Goal: Task Accomplishment & Management: Use online tool/utility

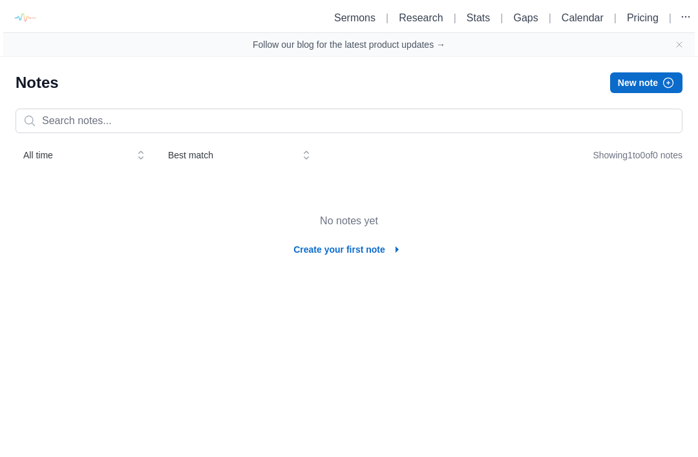
click at [306, 255] on button "Create your first note" at bounding box center [349, 249] width 127 height 21
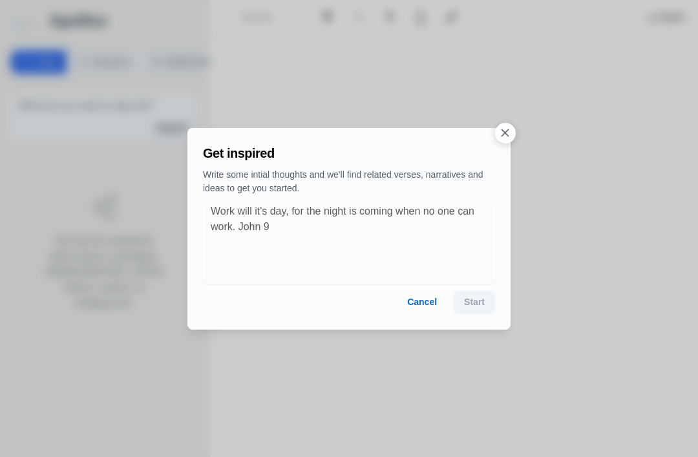
click at [423, 313] on button "Cancel" at bounding box center [422, 302] width 50 height 23
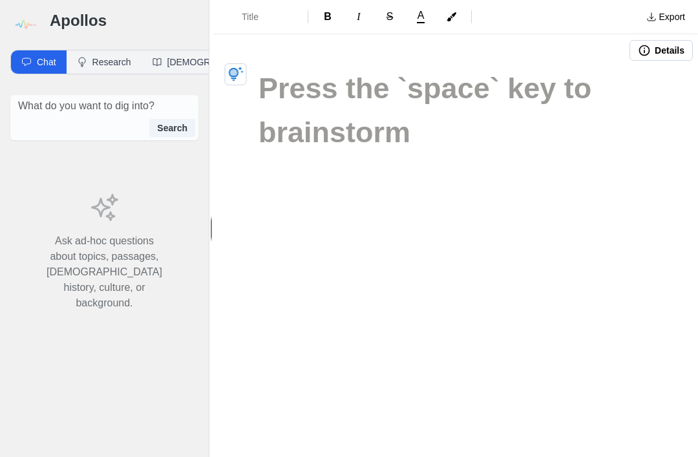
click at [239, 27] on button "Title" at bounding box center [260, 16] width 84 height 23
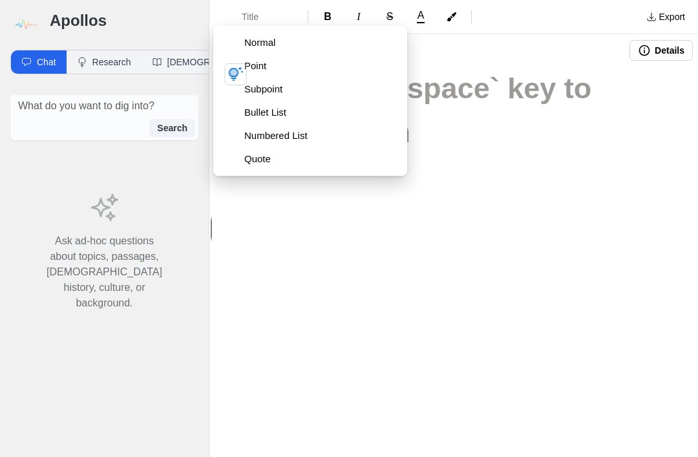
click at [238, 56] on button "Point" at bounding box center [310, 65] width 184 height 23
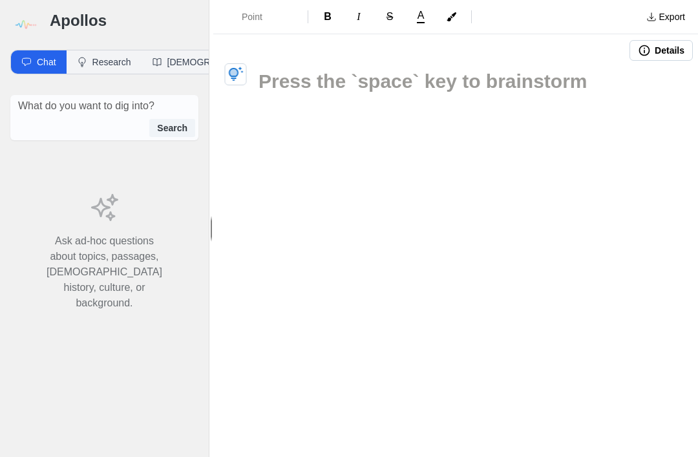
click at [250, 10] on span "Point" at bounding box center [264, 16] width 45 height 13
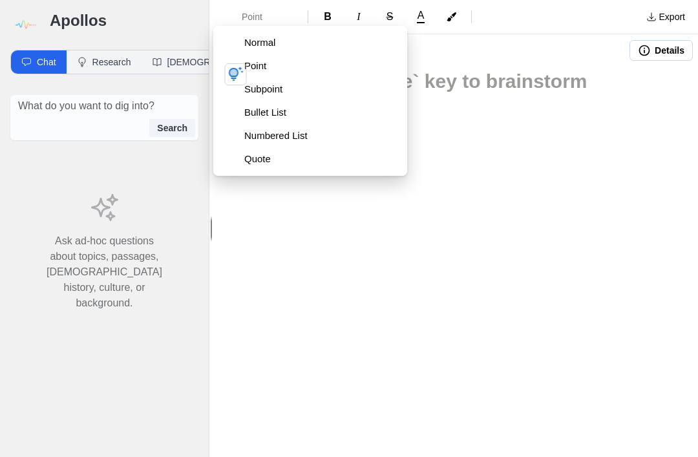
click at [249, 38] on span "Normal" at bounding box center [320, 42] width 153 height 13
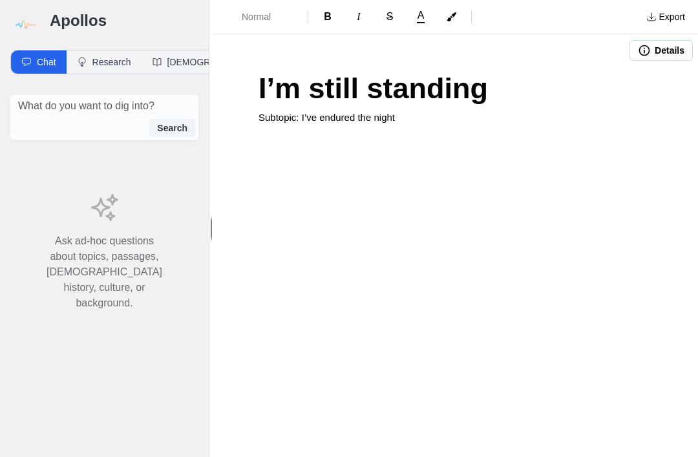
click at [545, 156] on p at bounding box center [456, 144] width 394 height 29
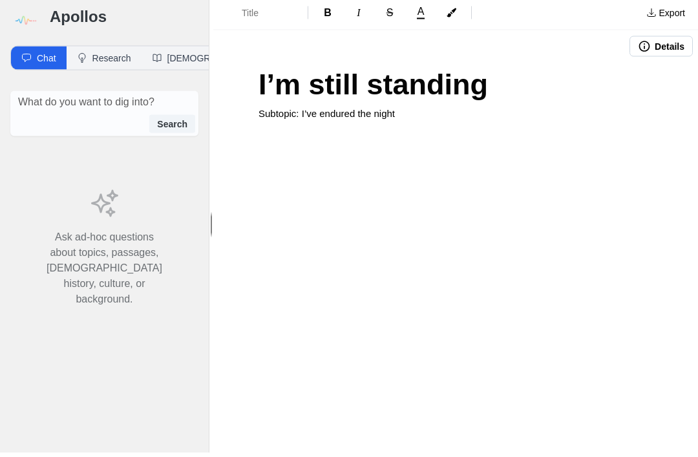
click at [415, 136] on p at bounding box center [456, 144] width 394 height 29
click at [252, 19] on button "Normal" at bounding box center [260, 16] width 84 height 23
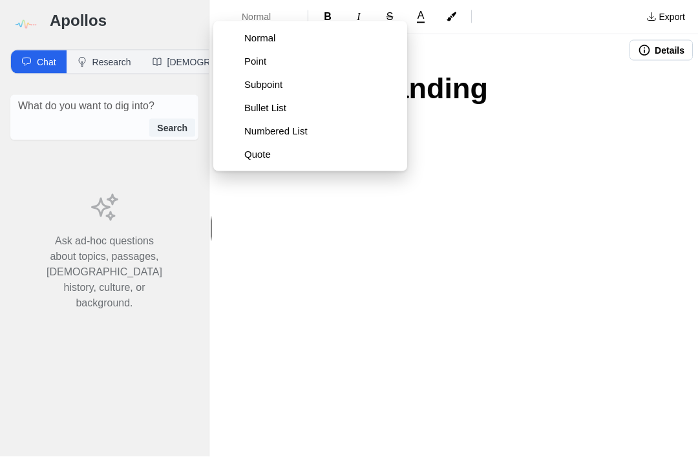
click at [251, 83] on span "Subpoint" at bounding box center [320, 84] width 153 height 13
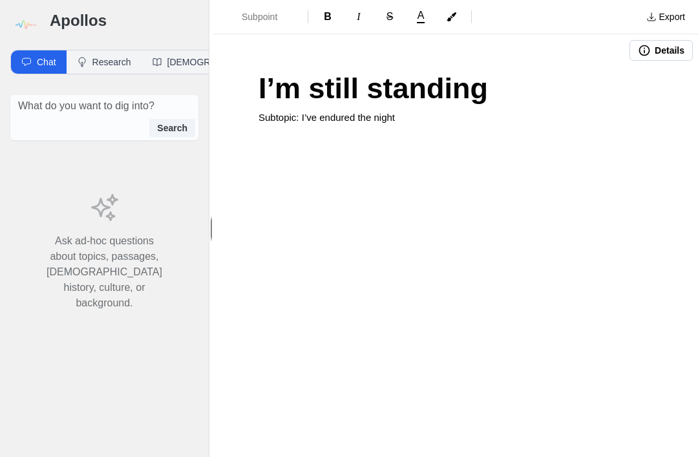
click at [406, 122] on div "I’m still standing Subtopic: I’ve endured the night" at bounding box center [455, 161] width 485 height 189
click at [254, 14] on span "Normal" at bounding box center [264, 16] width 45 height 13
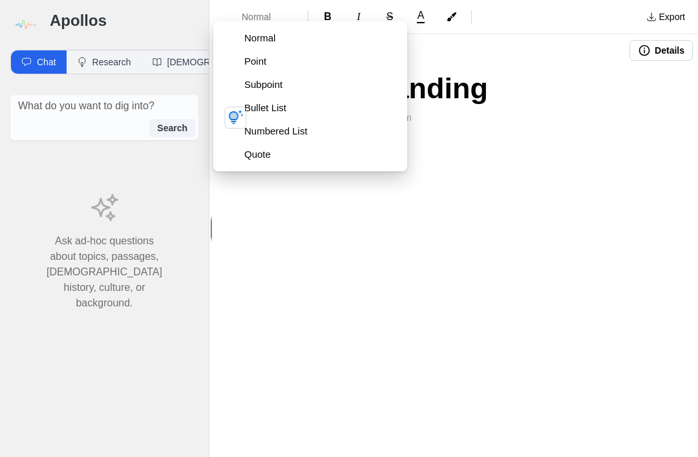
scroll to position [41, 0]
click at [253, 78] on span "Subpoint" at bounding box center [320, 84] width 153 height 13
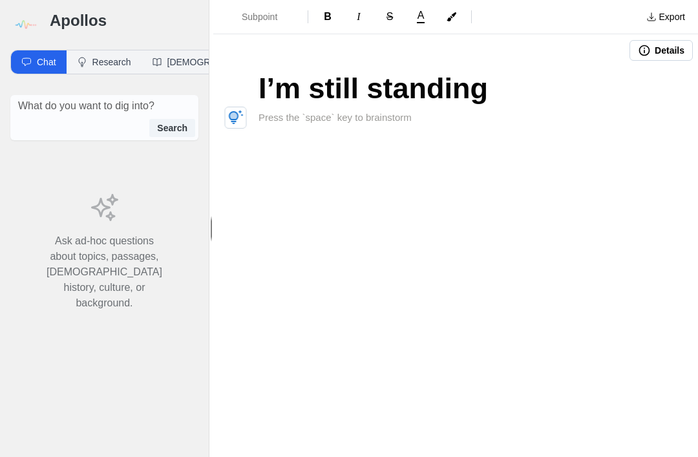
click at [657, 40] on button "Details" at bounding box center [661, 50] width 63 height 21
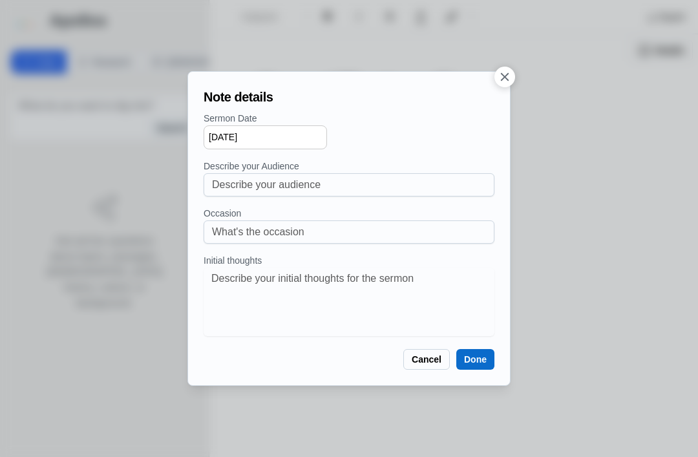
click at [418, 366] on button "Cancel" at bounding box center [426, 359] width 47 height 21
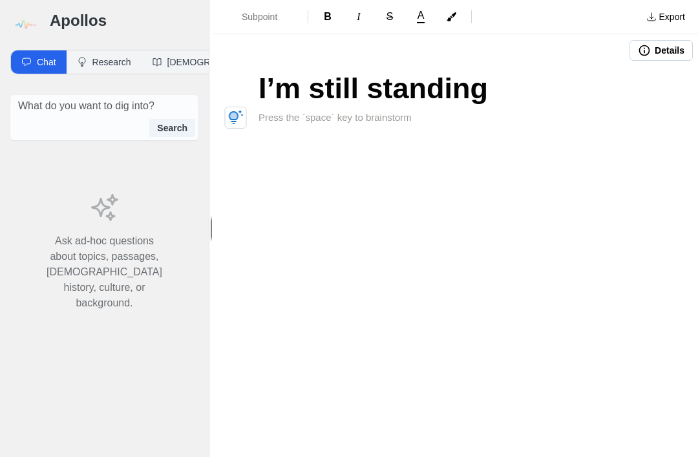
click at [101, 50] on button "Research" at bounding box center [104, 61] width 75 height 23
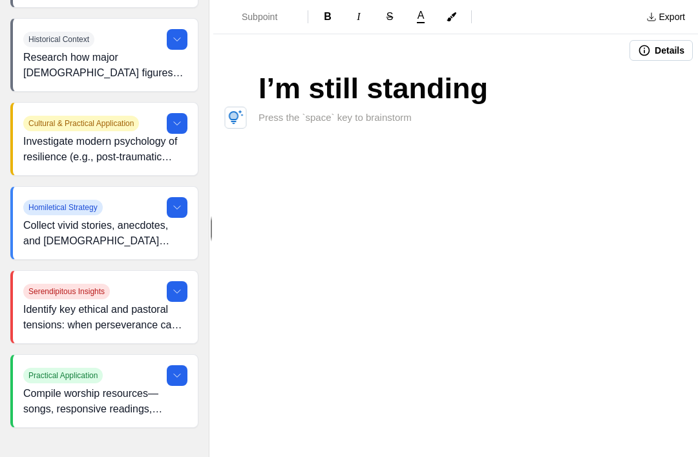
scroll to position [739, 0]
click at [184, 281] on button at bounding box center [177, 291] width 21 height 21
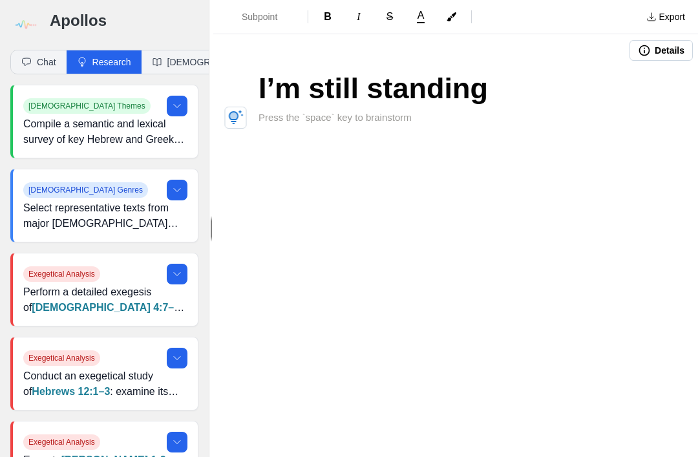
scroll to position [0, 0]
click at [162, 57] on icon "button" at bounding box center [157, 62] width 10 height 10
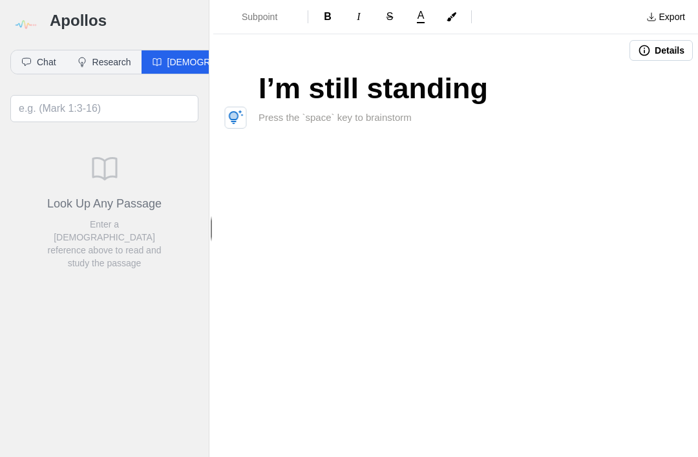
click at [283, 111] on h3 at bounding box center [456, 118] width 394 height 15
click at [253, 25] on button "Normal" at bounding box center [260, 16] width 84 height 23
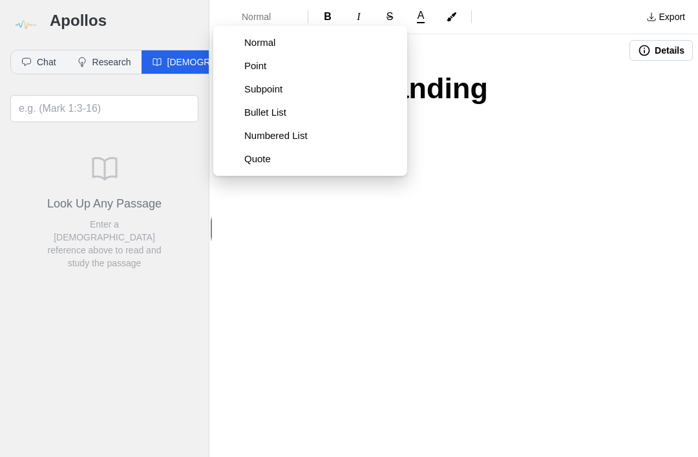
click at [257, 114] on span "Bullet List" at bounding box center [320, 112] width 153 height 13
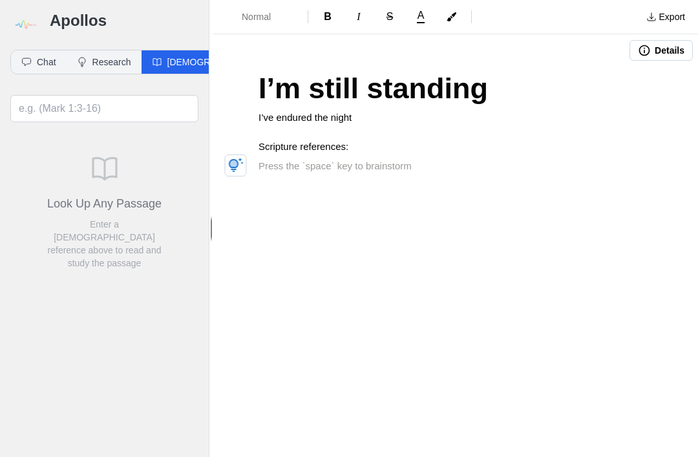
click at [261, 27] on button "Normal" at bounding box center [260, 16] width 84 height 23
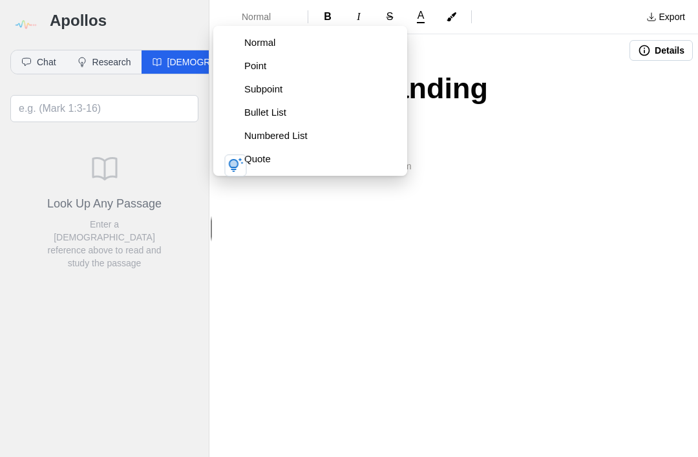
click at [266, 122] on button "Bullet List" at bounding box center [310, 112] width 184 height 23
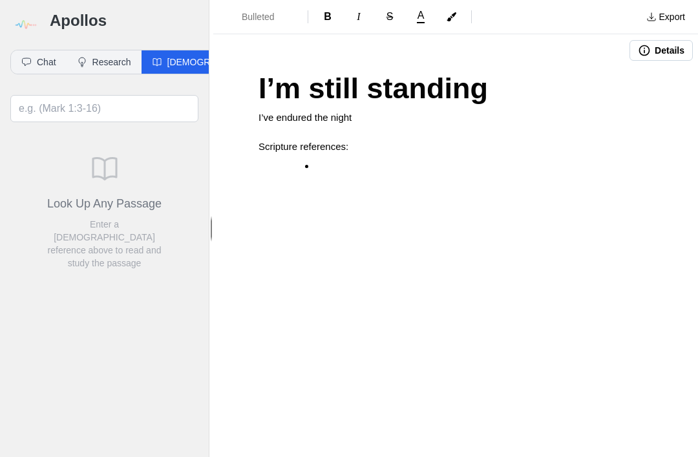
click at [332, 167] on li at bounding box center [473, 166] width 317 height 15
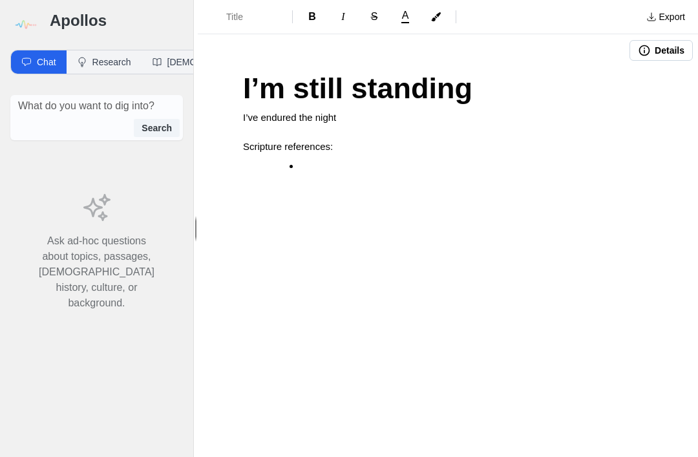
scroll to position [41, 0]
click at [326, 159] on li at bounding box center [466, 166] width 332 height 15
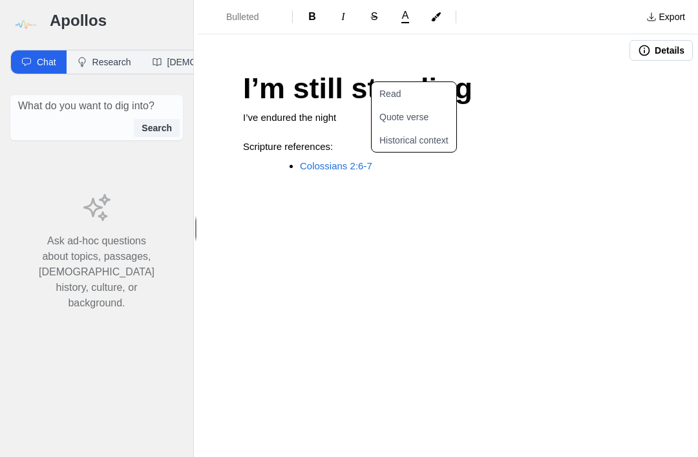
click at [394, 105] on button "Quote verse" at bounding box center [422, 116] width 100 height 23
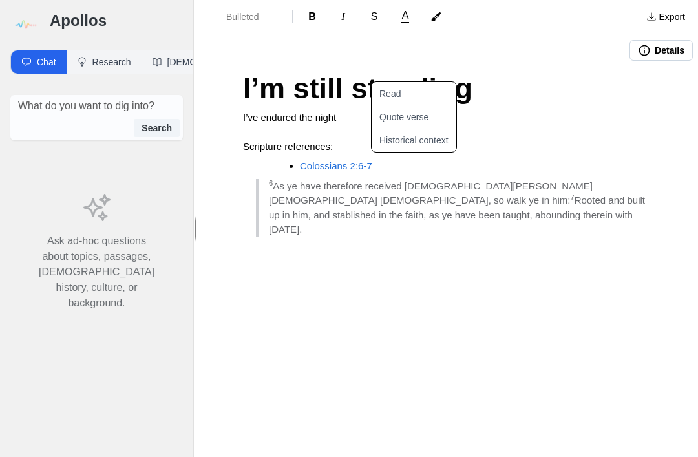
click at [360, 237] on h3 at bounding box center [448, 251] width 410 height 29
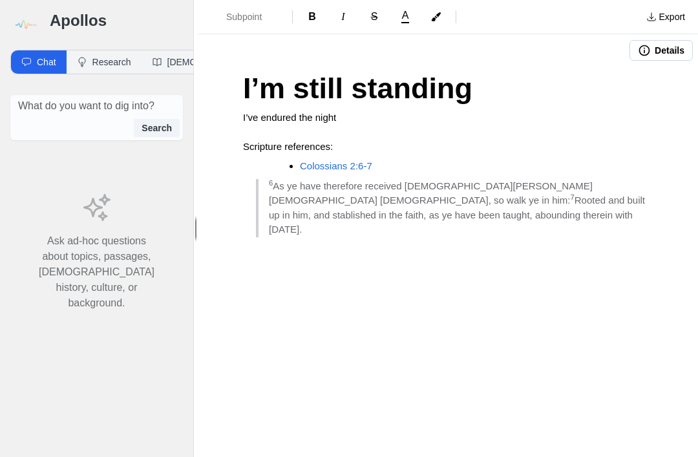
scroll to position [0, 0]
click at [248, 23] on button "Subpoint" at bounding box center [245, 16] width 84 height 23
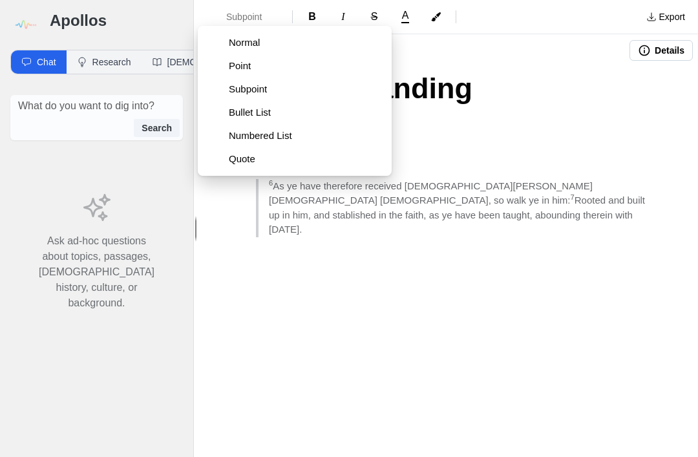
click at [244, 118] on span "Bullet List" at bounding box center [305, 112] width 153 height 13
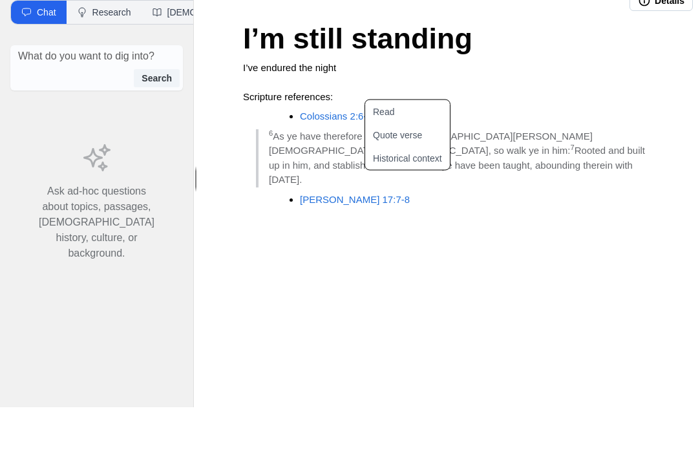
click at [390, 173] on button "Quote verse" at bounding box center [415, 184] width 100 height 23
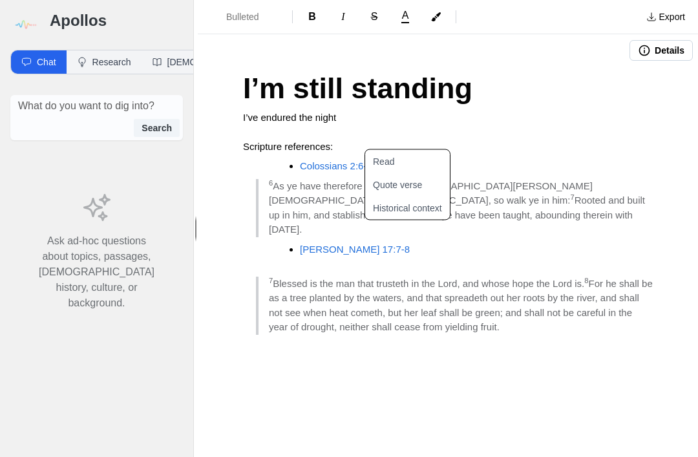
click at [583, 281] on div "I’m still standing I’ve endured the night Scripture references: Colossians 2:6-…" at bounding box center [448, 249] width 500 height 365
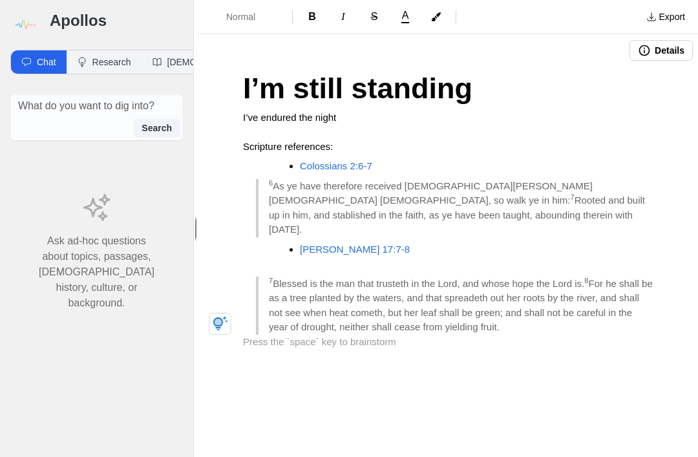
scroll to position [0, 0]
click at [240, 27] on button "Normal" at bounding box center [245, 16] width 84 height 23
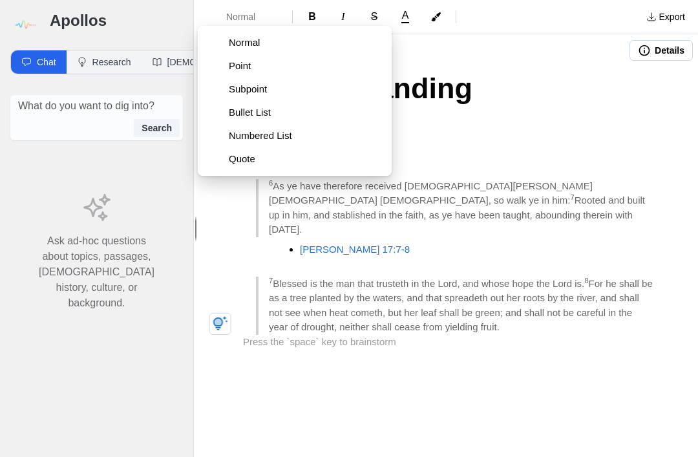
click at [247, 114] on span "Bullet List" at bounding box center [305, 112] width 153 height 13
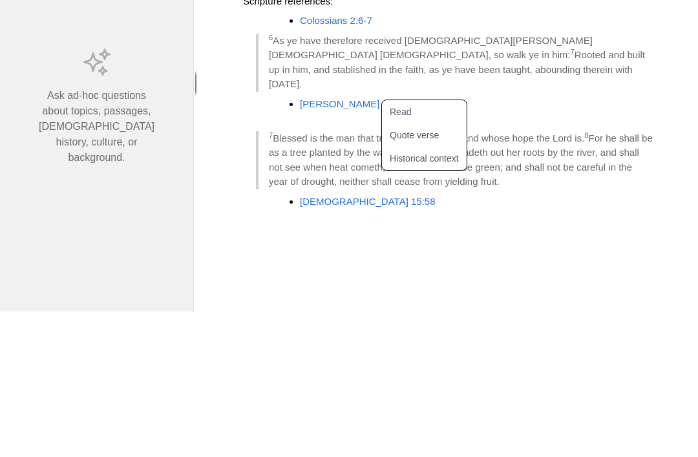
click at [398, 269] on button "Quote verse" at bounding box center [432, 280] width 100 height 23
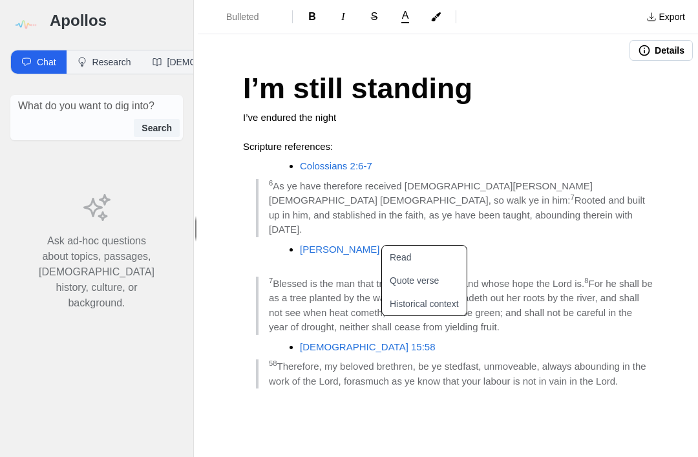
click at [405, 269] on button "Quote verse" at bounding box center [432, 280] width 100 height 23
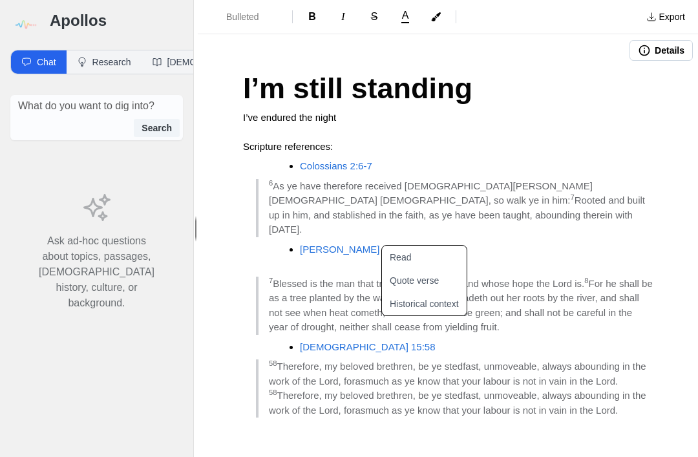
scroll to position [0, 0]
click at [648, 397] on blockquote "58 Therefore, my beloved brethren, be ye stedfast, unmoveable, always abounding…" at bounding box center [454, 402] width 397 height 29
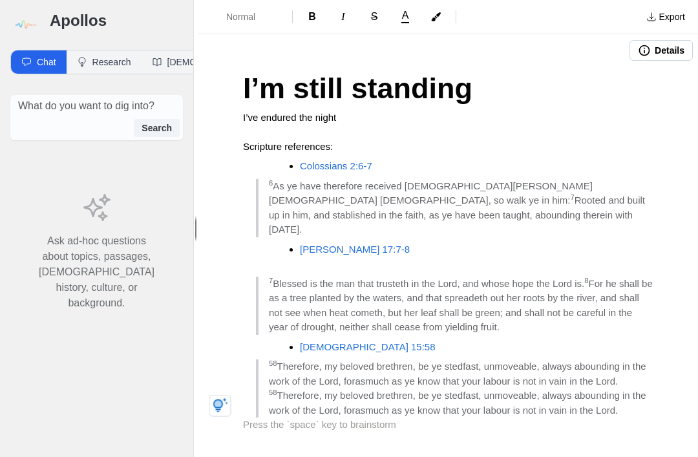
click at [248, 28] on button "Normal" at bounding box center [245, 16] width 84 height 23
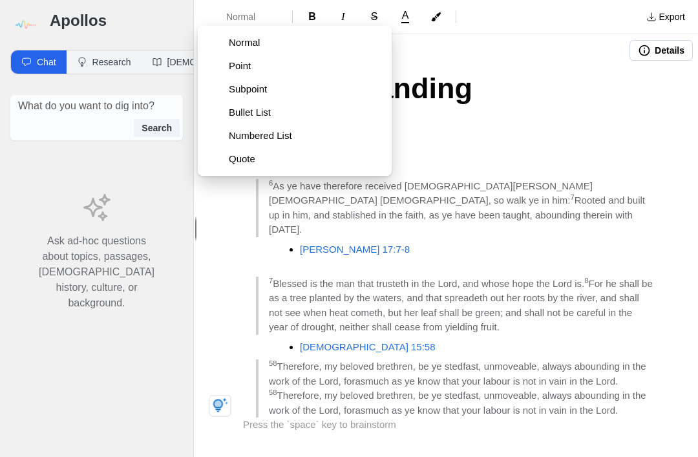
click at [241, 113] on span "Bullet List" at bounding box center [305, 112] width 153 height 13
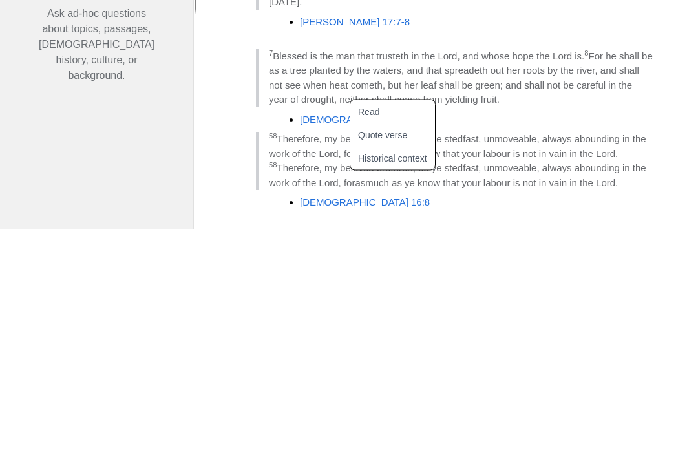
click at [370, 351] on button "Quote verse" at bounding box center [400, 362] width 100 height 23
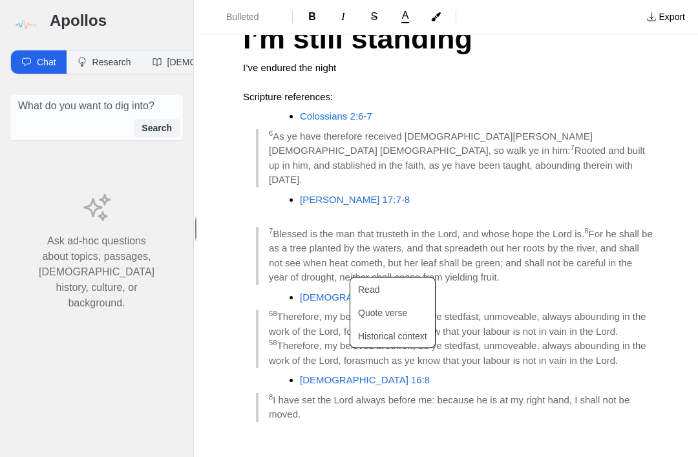
scroll to position [49, 0]
click at [311, 394] on blockquote "8 I have set the Lord always before me: because he is at my right hand, I shall…" at bounding box center [454, 408] width 397 height 29
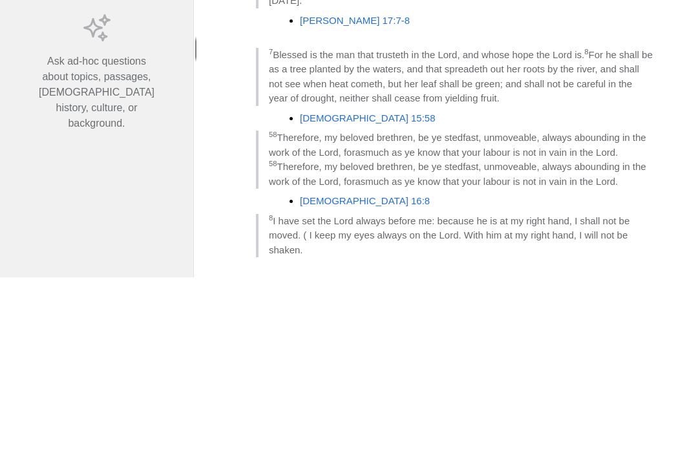
click at [317, 394] on blockquote "8 I have set the Lord always before me: because he is at my right hand, I shall…" at bounding box center [454, 416] width 397 height 44
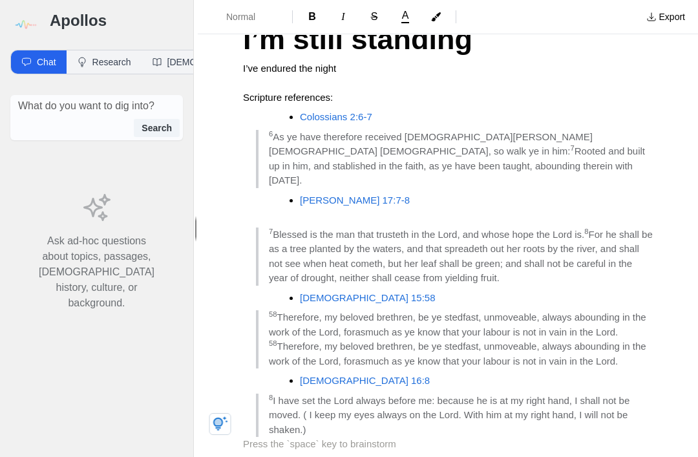
scroll to position [0, 0]
click at [239, 25] on button "Normal" at bounding box center [245, 16] width 84 height 23
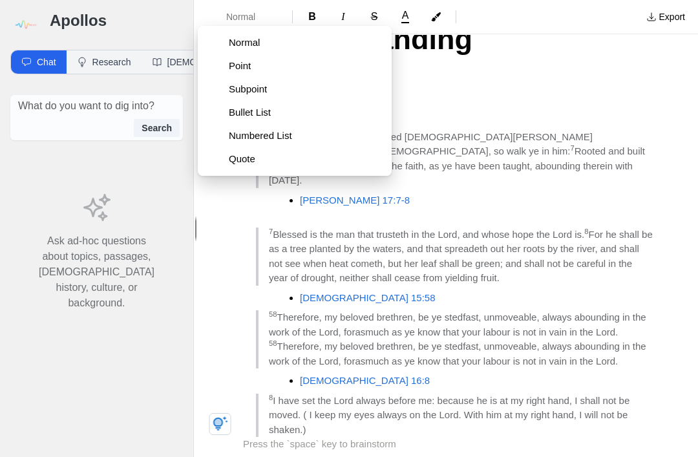
click at [239, 112] on span "Bullet List" at bounding box center [305, 112] width 153 height 13
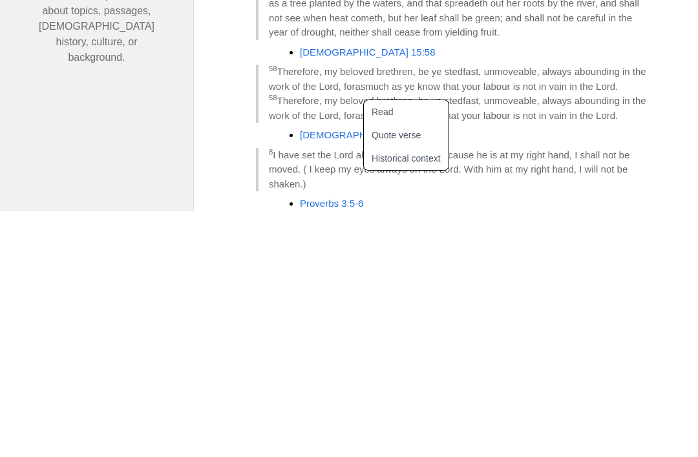
click at [379, 369] on button "Quote verse" at bounding box center [414, 380] width 100 height 23
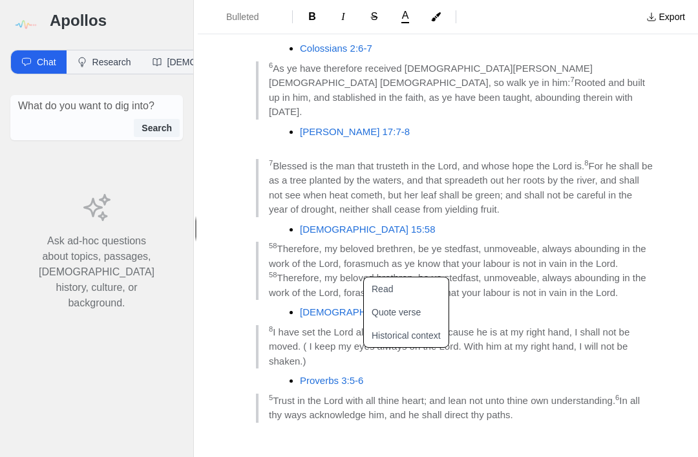
scroll to position [117, 0]
click at [546, 363] on div "I’m still standing I’ve endured the night Scripture references: Colossians 2:6-…" at bounding box center [448, 235] width 500 height 571
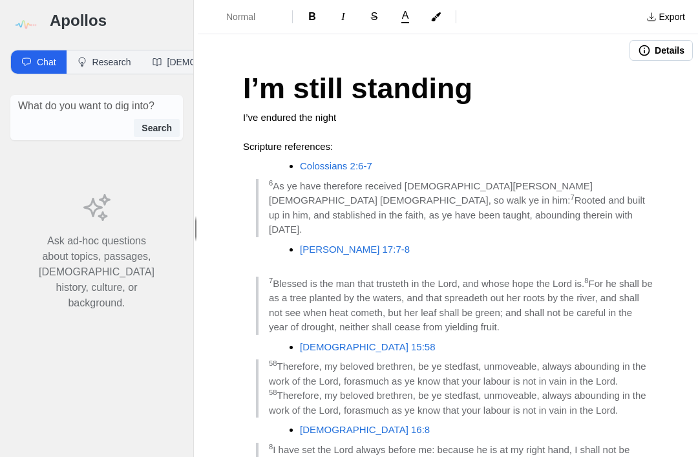
scroll to position [0, 0]
click at [239, 12] on span "Normal" at bounding box center [248, 16] width 45 height 13
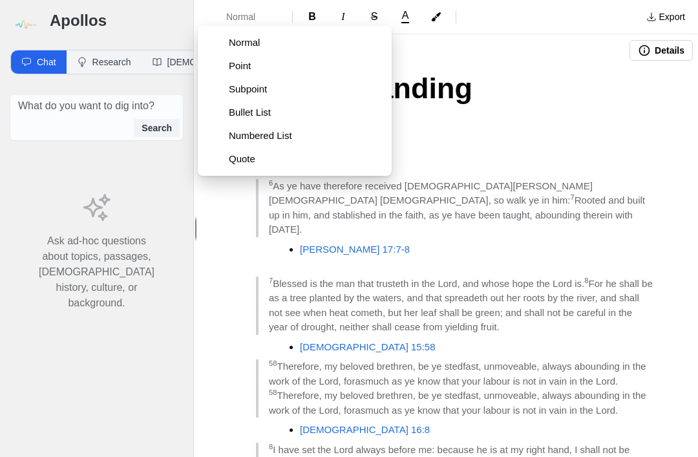
click at [245, 111] on span "Bullet List" at bounding box center [305, 112] width 153 height 13
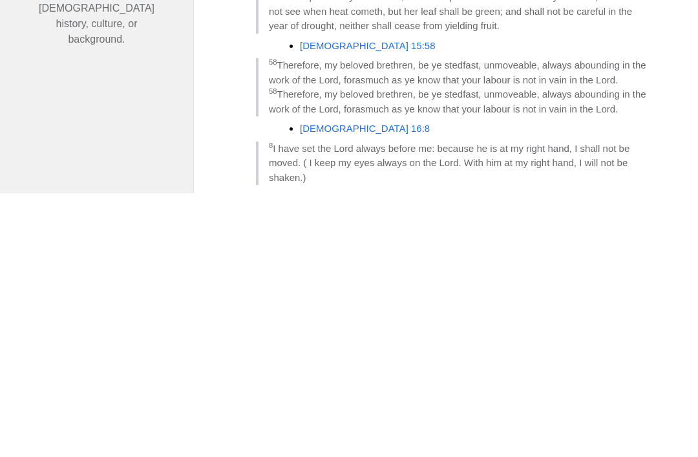
scroll to position [38, 0]
click at [373, 434] on button "Quote verse" at bounding box center [400, 445] width 100 height 23
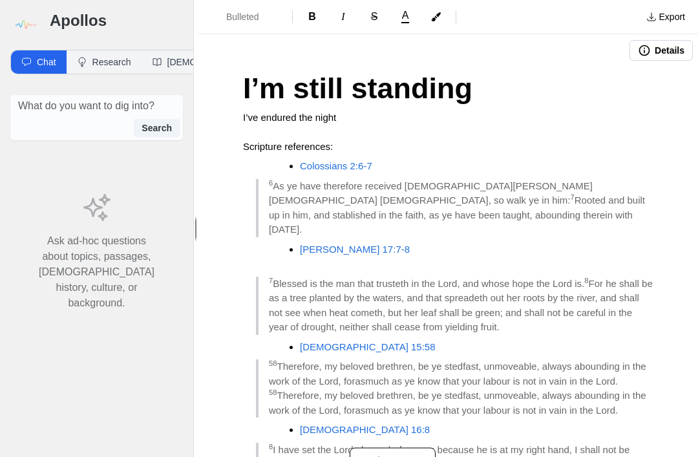
scroll to position [0, 0]
click at [238, 23] on span "Bulleted List" at bounding box center [248, 16] width 45 height 13
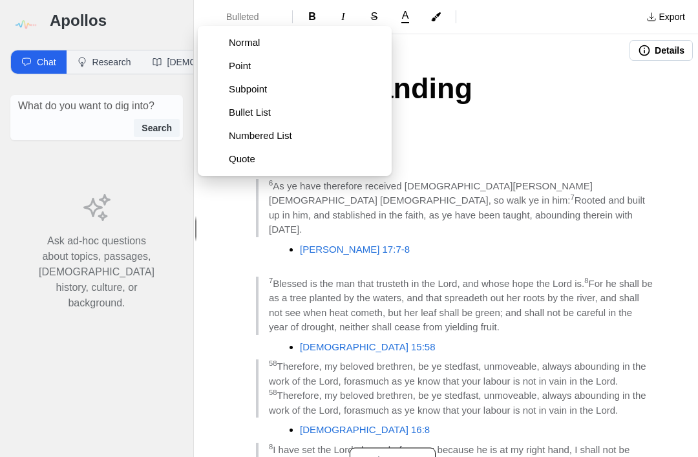
click at [242, 112] on span "Bullet List" at bounding box center [299, 112] width 140 height 13
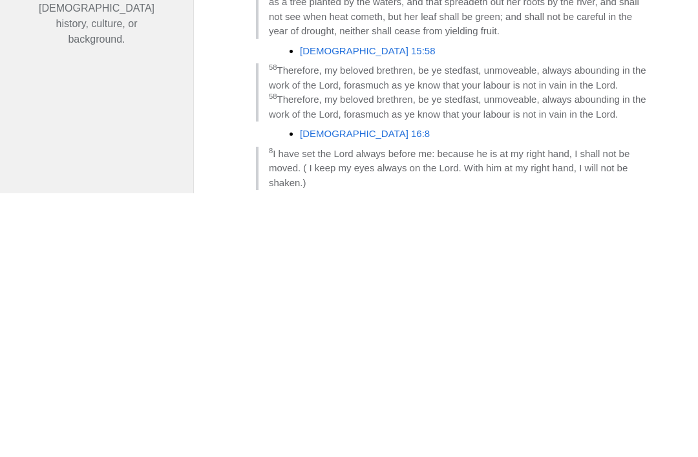
scroll to position [52, 0]
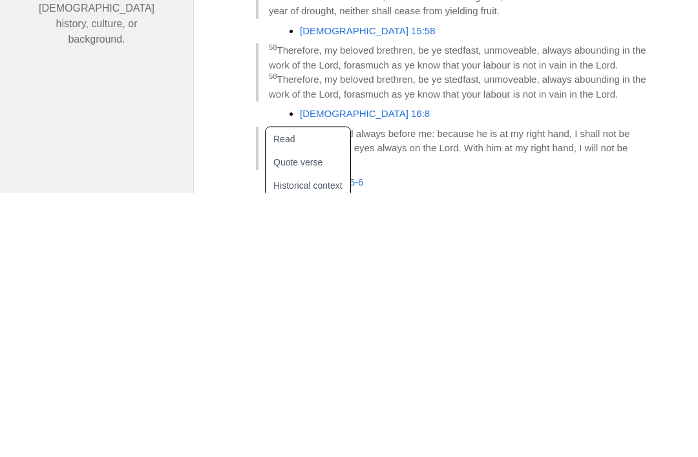
click at [262, 414] on button "Quote verse" at bounding box center [290, 425] width 100 height 23
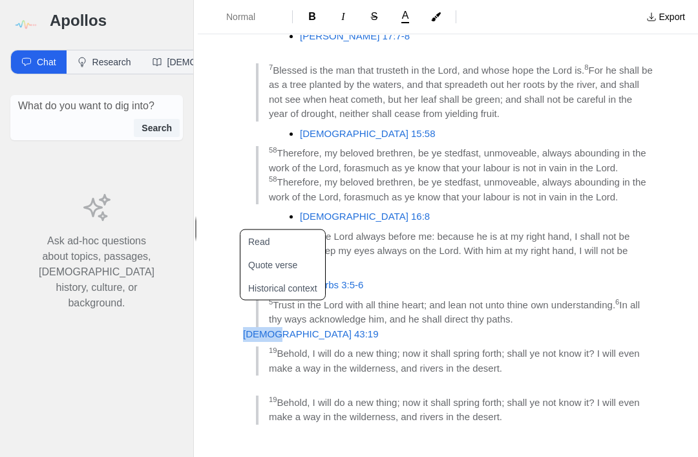
scroll to position [213, 0]
click at [218, 377] on div "I’m still standing I’ve endured the night Scripture references: Colossians 2:6-…" at bounding box center [448, 188] width 500 height 668
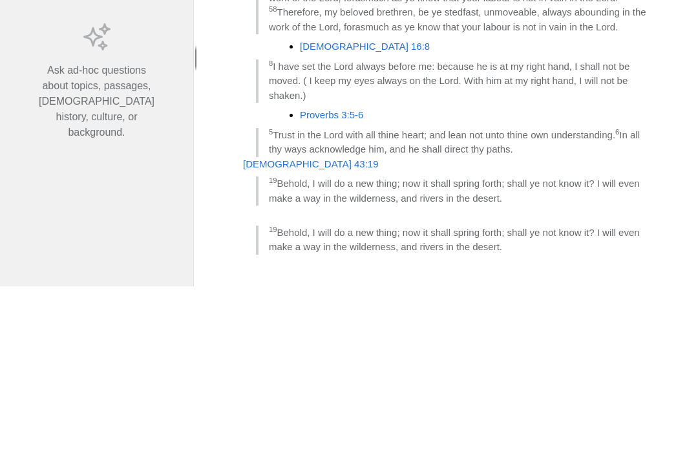
click at [237, 100] on div "I’m still standing I’ve endured the night Scripture references: Colossians 2:6-…" at bounding box center [448, 188] width 500 height 668
click at [516, 396] on blockquote "19 Behold, I will do a new thing; now it shall spring forth; shall ye not know …" at bounding box center [454, 410] width 397 height 29
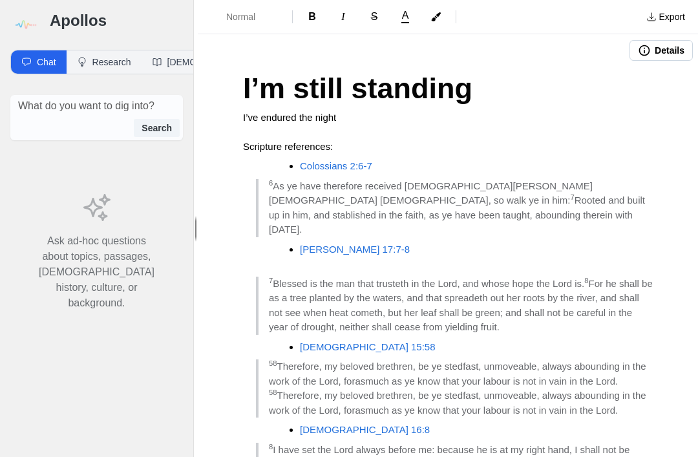
scroll to position [0, 0]
click at [237, 22] on span "Normal" at bounding box center [248, 16] width 45 height 13
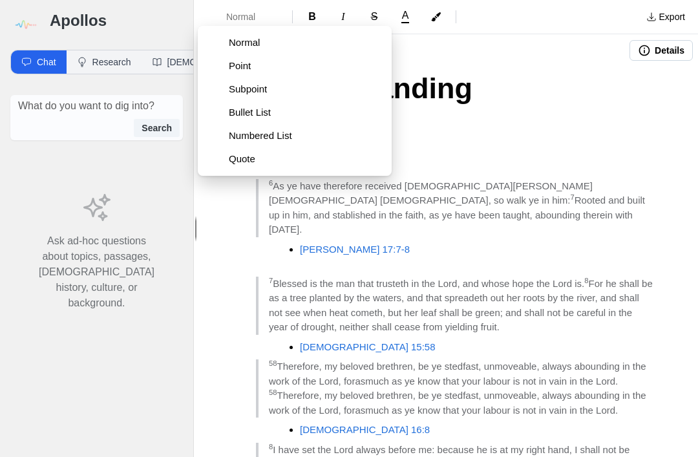
click at [241, 114] on span "Bullet List" at bounding box center [305, 112] width 153 height 13
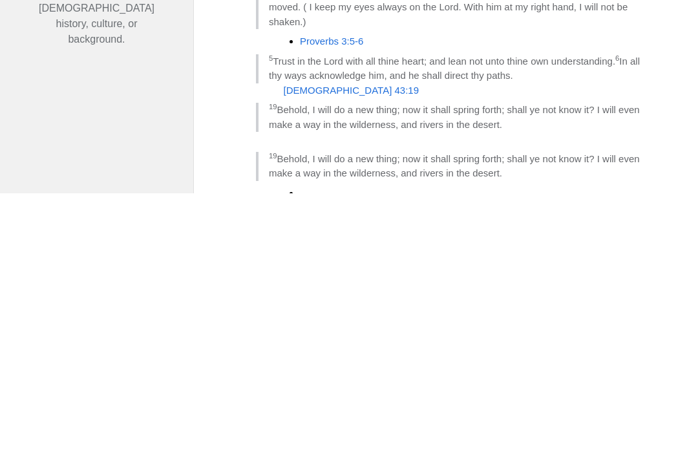
scroll to position [195, 0]
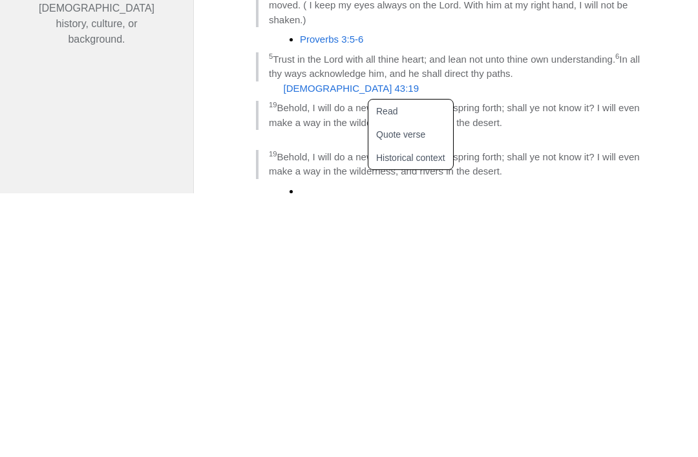
click at [383, 387] on button "Quote verse" at bounding box center [418, 398] width 100 height 23
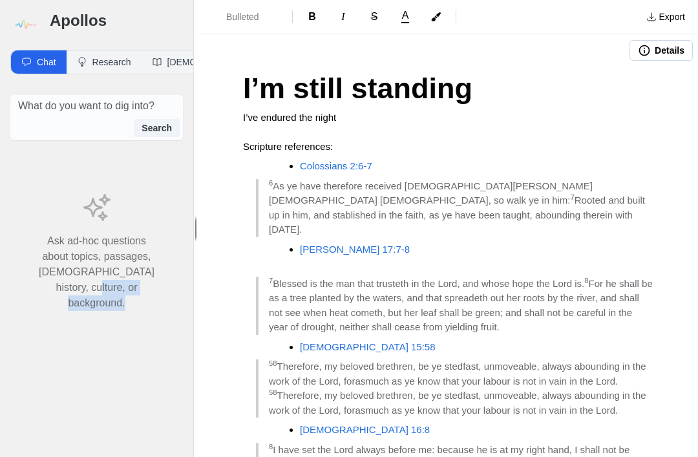
scroll to position [0, 0]
click at [230, 12] on span "Bulleted List" at bounding box center [248, 16] width 45 height 13
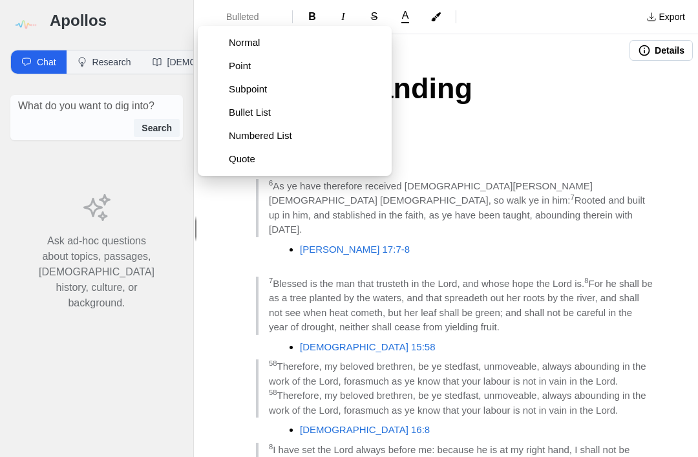
click at [243, 115] on span "Bullet List" at bounding box center [299, 112] width 140 height 13
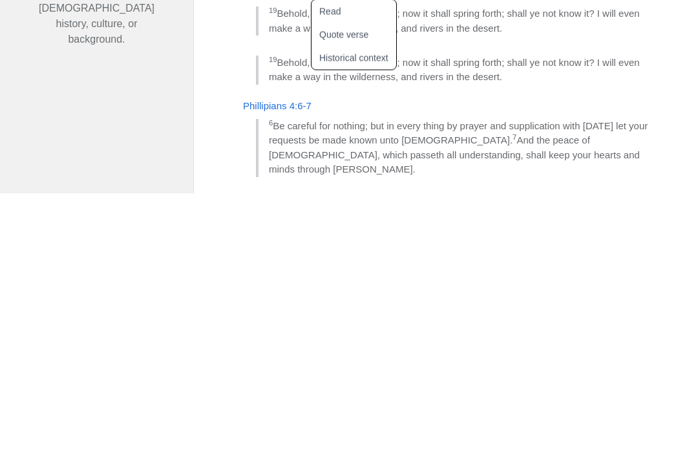
scroll to position [289, 0]
click at [587, 383] on blockquote "6 Be careful for nothing; but in every thing by prayer and supplication with th…" at bounding box center [454, 412] width 397 height 58
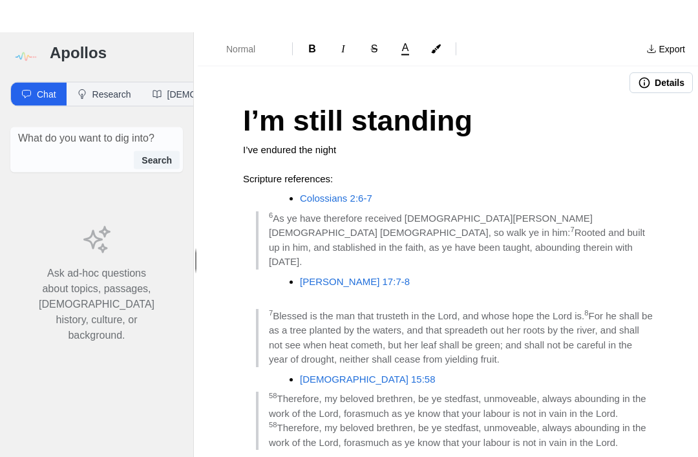
scroll to position [0, 0]
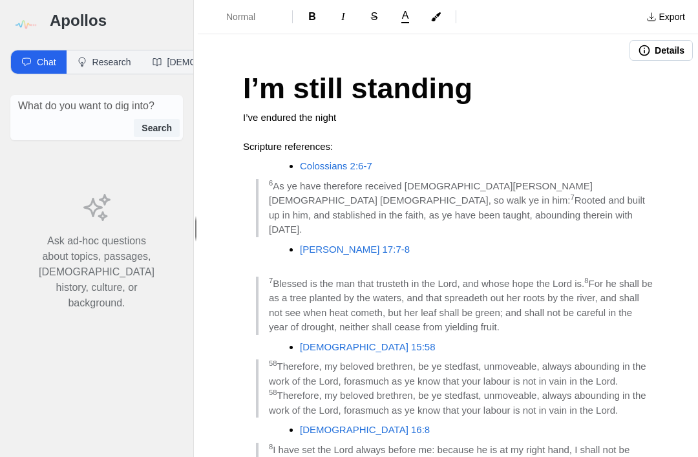
click at [232, 11] on span "Normal" at bounding box center [248, 16] width 45 height 13
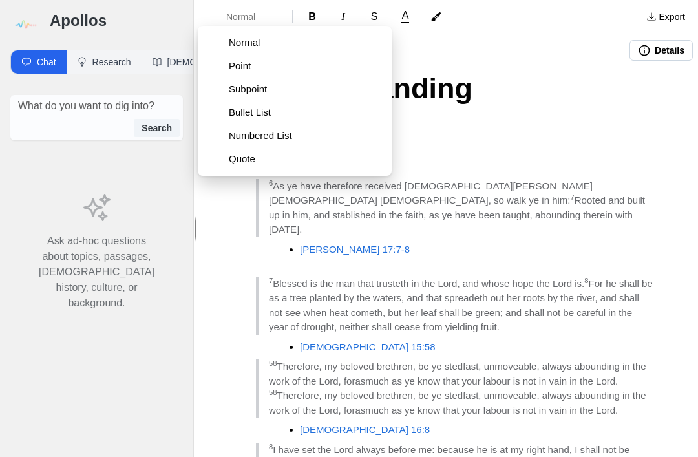
click at [246, 113] on span "Bullet List" at bounding box center [305, 112] width 153 height 13
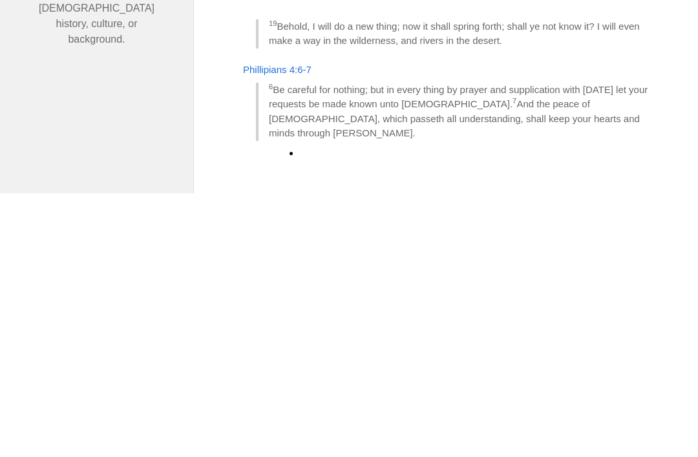
scroll to position [325, 0]
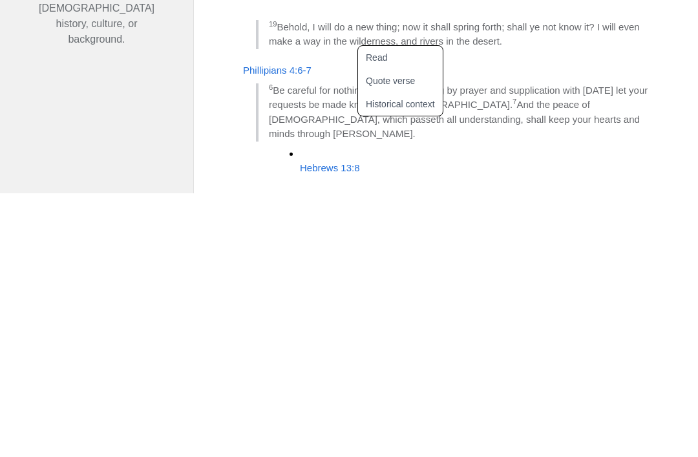
click at [379, 333] on button "Quote verse" at bounding box center [408, 344] width 100 height 23
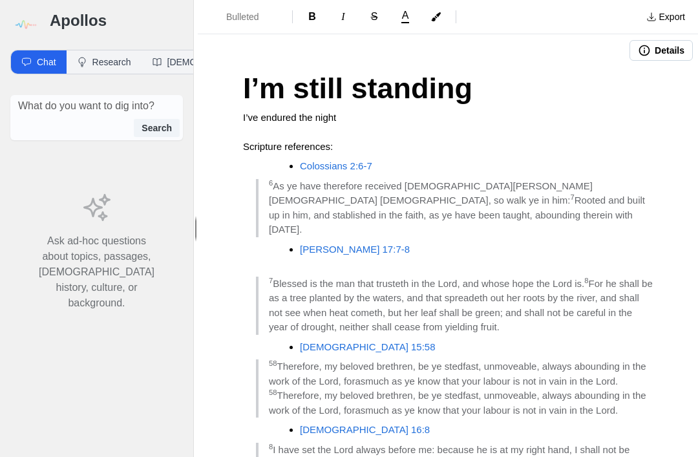
scroll to position [0, 0]
click at [334, 112] on span "I’ve endured the night" at bounding box center [289, 117] width 93 height 11
click at [472, 67] on h1 "I’m still standing" at bounding box center [448, 89] width 410 height 44
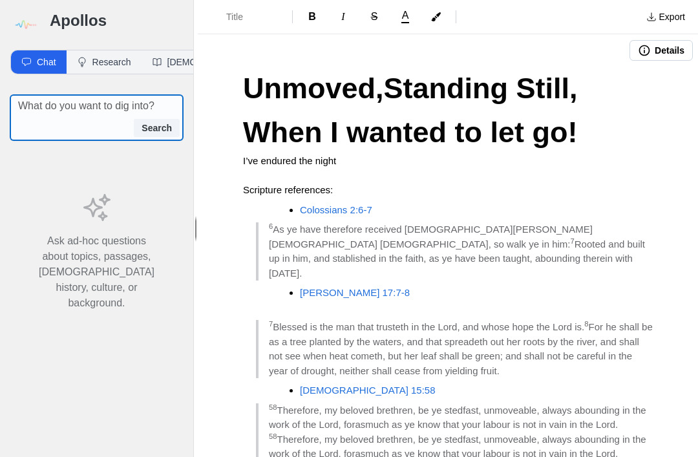
click at [42, 98] on textarea at bounding box center [100, 106] width 165 height 16
type textarea "Shift"
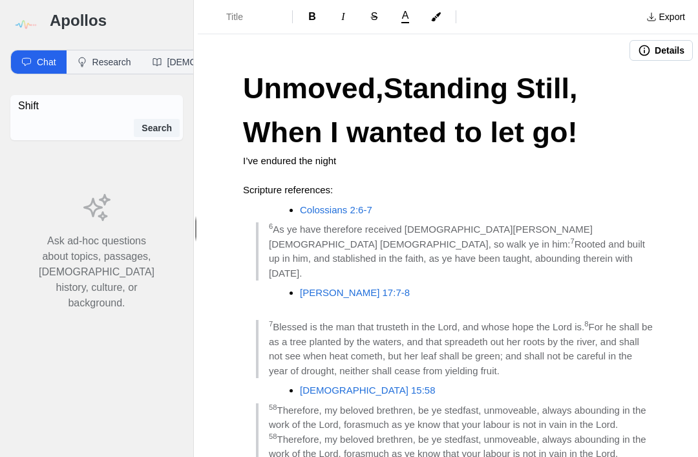
click at [157, 119] on button "Search" at bounding box center [157, 128] width 46 height 18
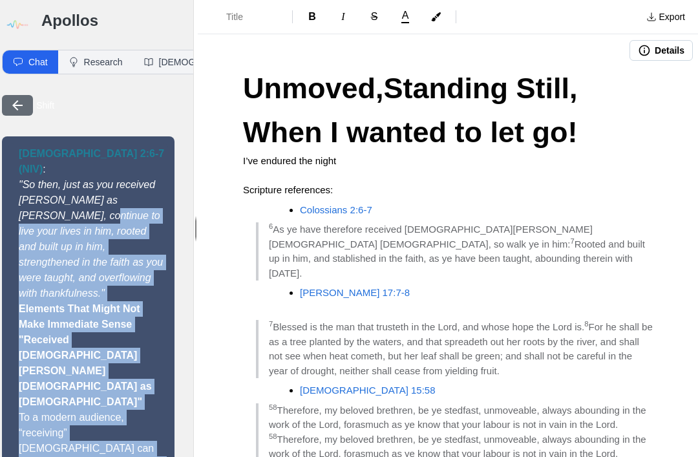
scroll to position [0, 8]
click at [27, 107] on button "button" at bounding box center [17, 105] width 31 height 21
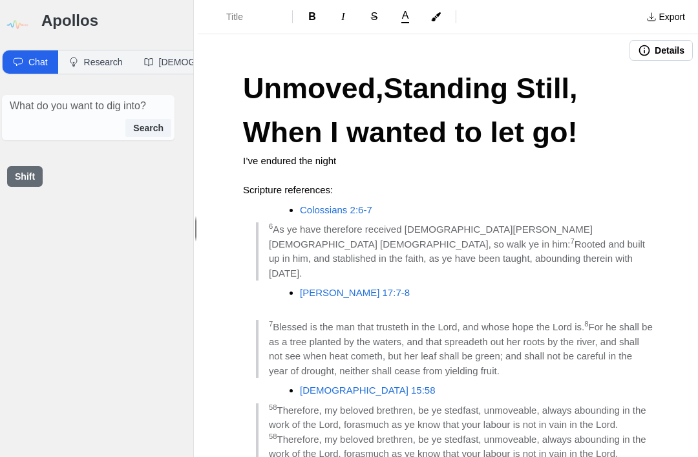
click at [92, 59] on button "Research" at bounding box center [95, 61] width 75 height 23
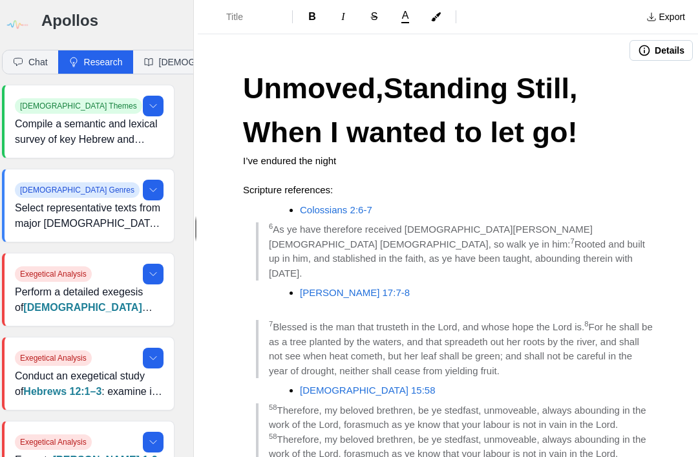
click at [160, 72] on button "[DEMOGRAPHIC_DATA]" at bounding box center [202, 61] width 138 height 23
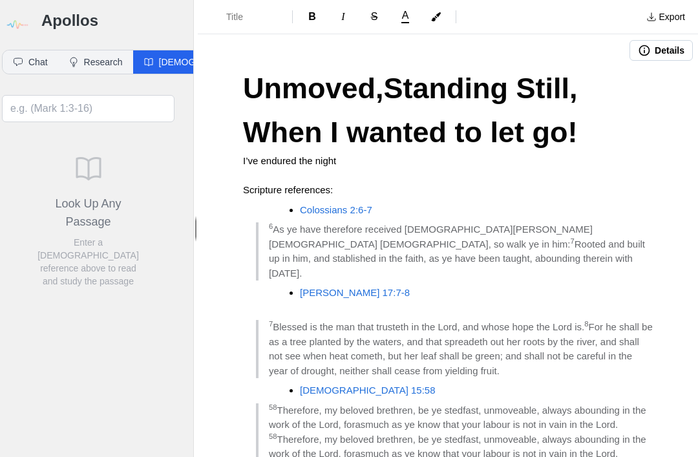
click at [24, 59] on button "Chat" at bounding box center [31, 61] width 56 height 23
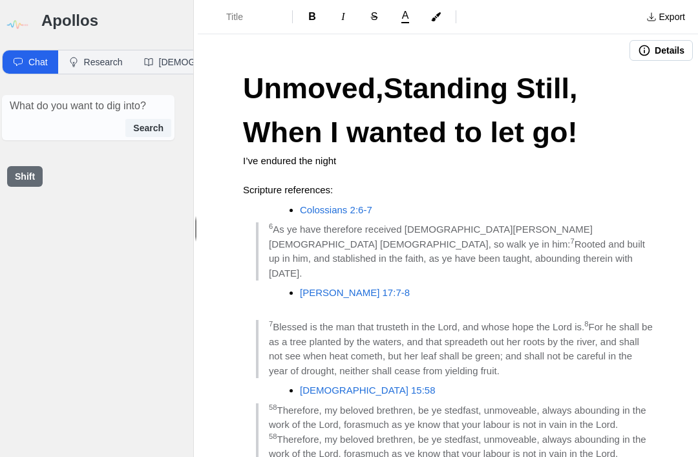
click at [101, 68] on button "Research" at bounding box center [95, 61] width 75 height 23
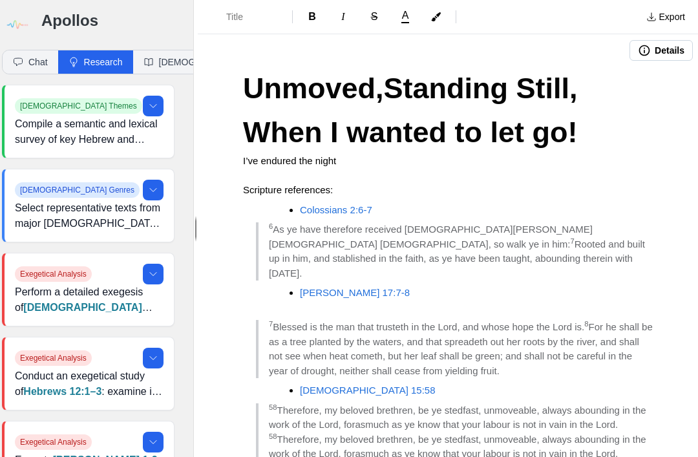
click at [167, 65] on button "[DEMOGRAPHIC_DATA]" at bounding box center [202, 61] width 138 height 23
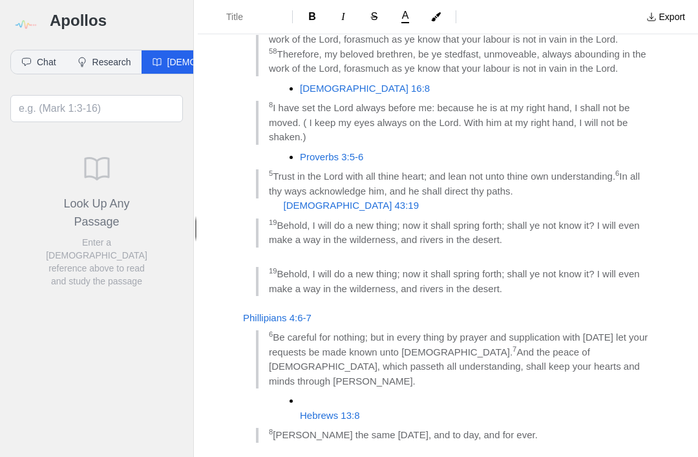
scroll to position [385, 0]
click at [540, 428] on blockquote "8 Jesus Christ the same yesterday, and to day, and for ever." at bounding box center [454, 435] width 397 height 15
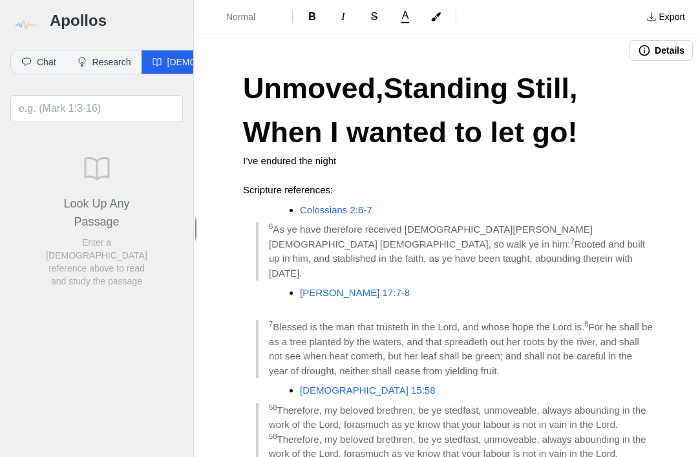
scroll to position [0, 0]
click at [241, 24] on button "Normal" at bounding box center [245, 16] width 84 height 23
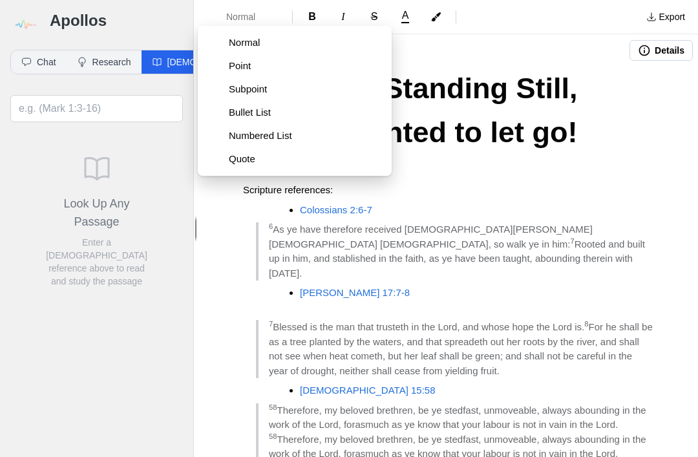
click at [248, 112] on span "Bullet List" at bounding box center [305, 112] width 153 height 13
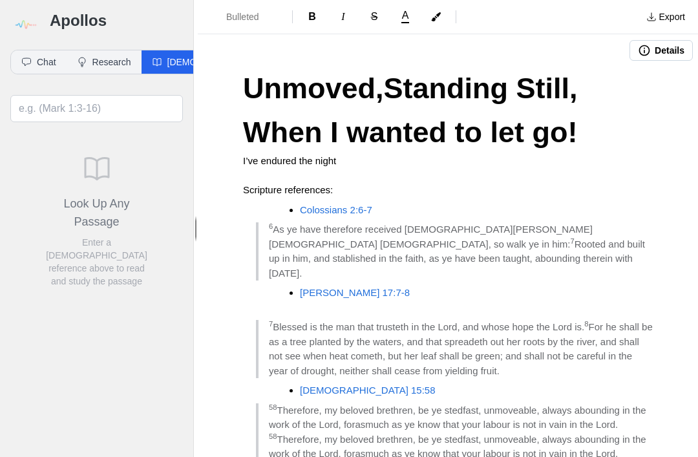
scroll to position [306, 0]
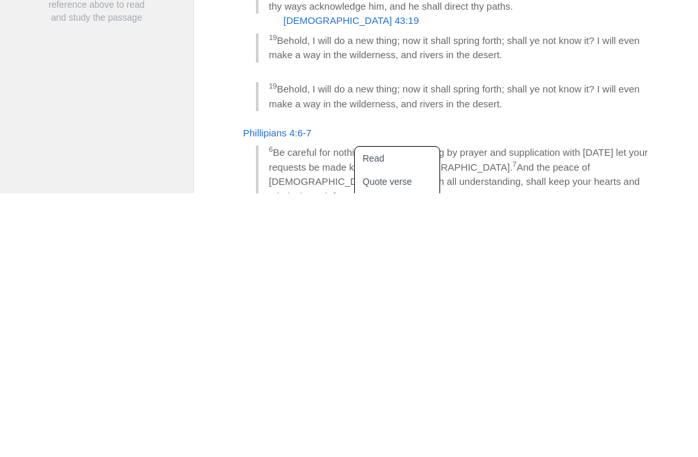
click at [374, 434] on button "Quote verse" at bounding box center [405, 445] width 100 height 23
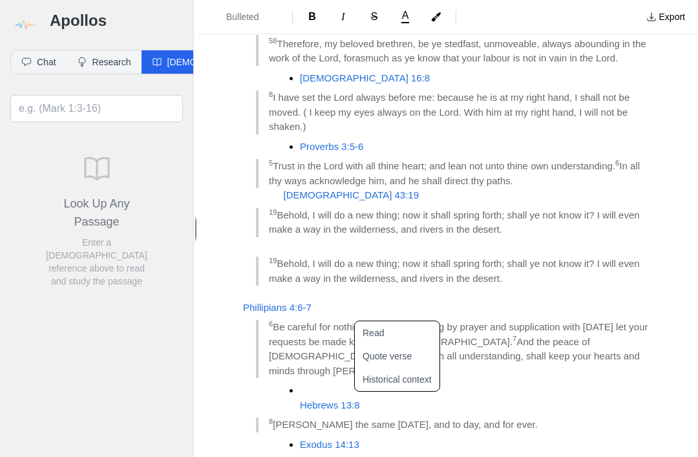
scroll to position [395, 0]
click at [322, 440] on span "Exodus 14:13" at bounding box center [329, 445] width 59 height 11
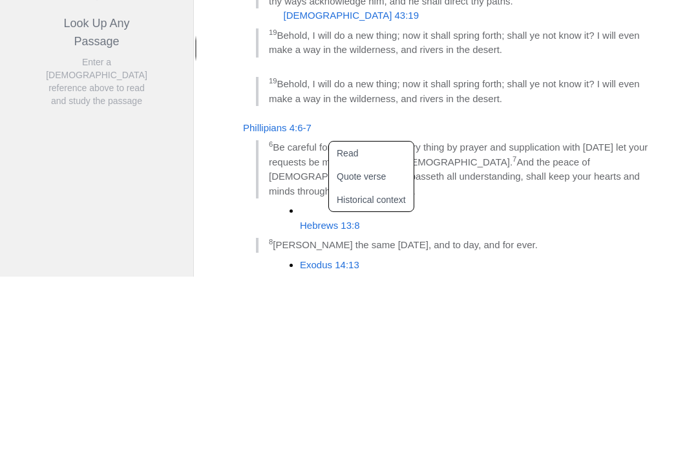
click at [352, 368] on button "Historical context" at bounding box center [379, 379] width 100 height 23
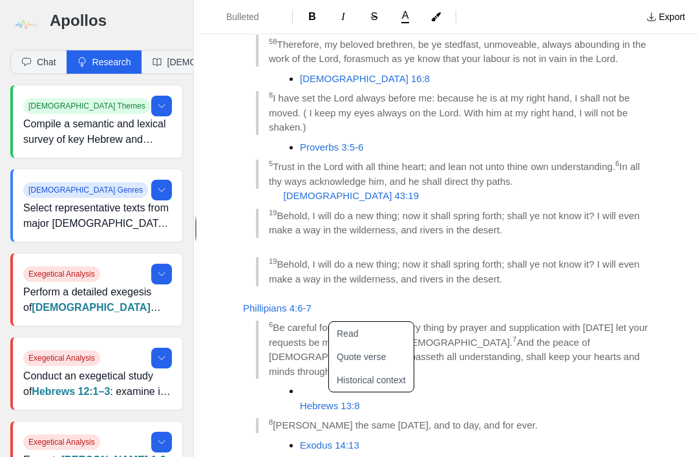
click at [365, 368] on button "Historical context" at bounding box center [379, 379] width 100 height 23
click at [355, 368] on button "Historical context" at bounding box center [379, 379] width 100 height 23
click at [366, 438] on li "Exodus 14:13" at bounding box center [466, 445] width 332 height 15
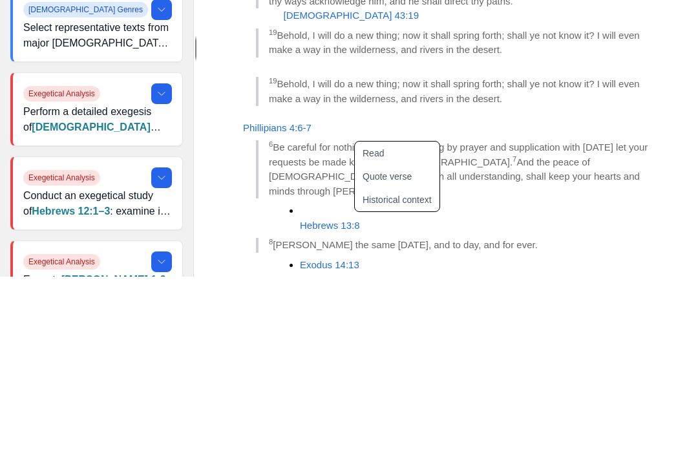
click at [383, 368] on button "Historical context" at bounding box center [405, 379] width 100 height 23
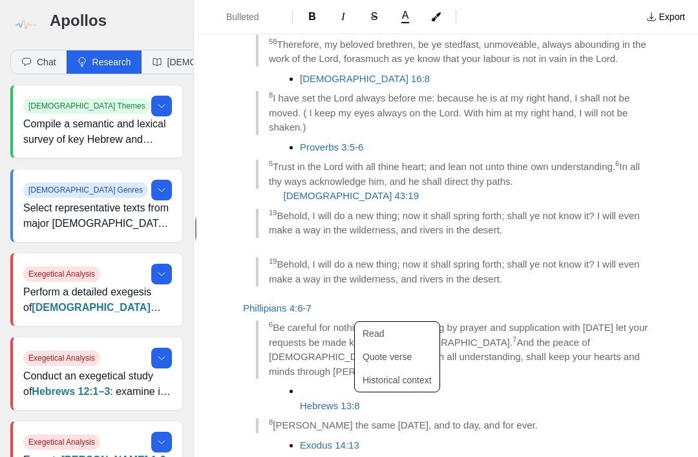
click at [376, 368] on button "Historical context" at bounding box center [405, 379] width 100 height 23
click at [381, 368] on button "Historical context" at bounding box center [405, 379] width 100 height 23
click at [98, 63] on button "Research" at bounding box center [104, 61] width 75 height 23
click at [39, 63] on button "Chat" at bounding box center [39, 61] width 56 height 23
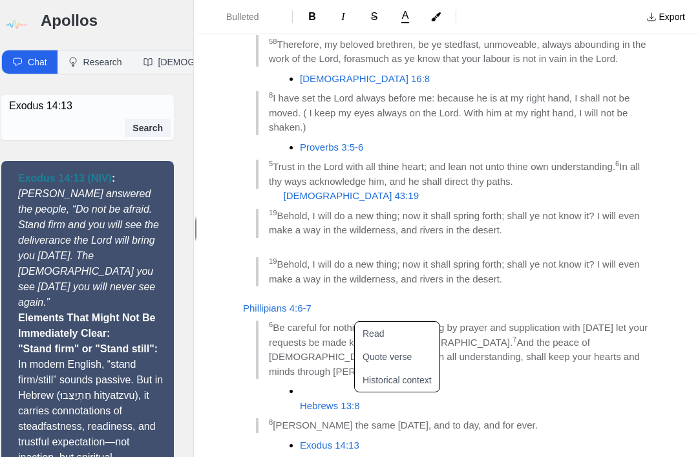
scroll to position [0, 8]
click at [83, 67] on button "Research" at bounding box center [95, 61] width 75 height 23
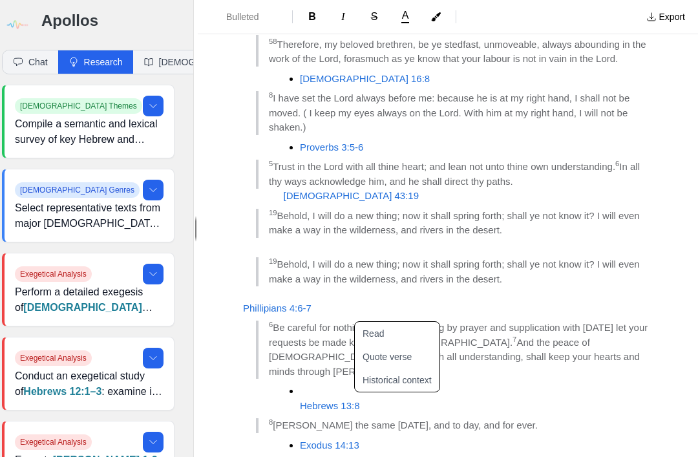
click at [153, 63] on icon "button" at bounding box center [149, 61] width 8 height 7
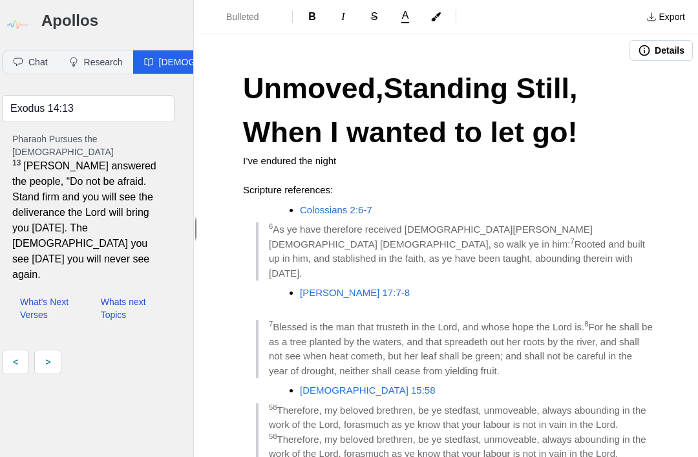
scroll to position [0, 0]
click at [235, 11] on span "Bulleted List" at bounding box center [248, 16] width 45 height 13
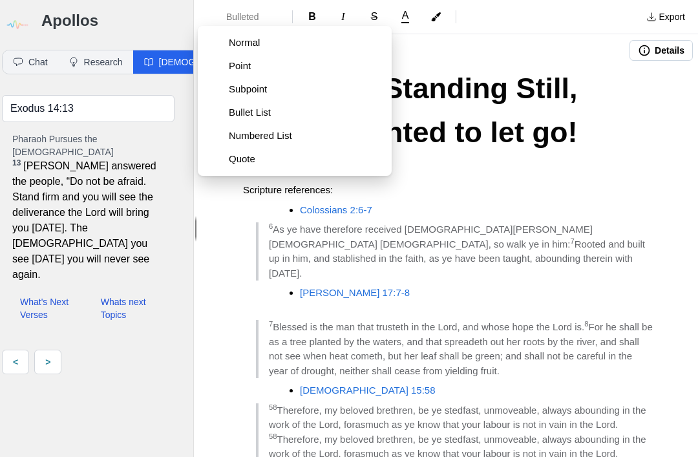
click at [246, 116] on span "Bullet List" at bounding box center [299, 112] width 140 height 13
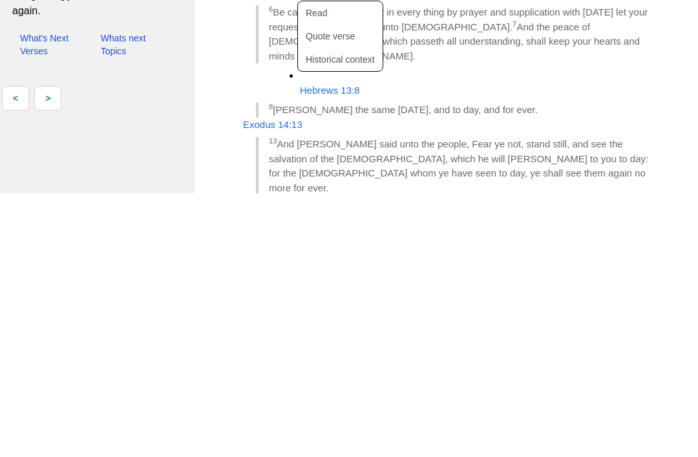
scroll to position [445, 0]
click at [443, 106] on div "Unmoved,Standing Still, When I wanted to let go! I’ve endured the night Scriptu…" at bounding box center [448, 89] width 500 height 936
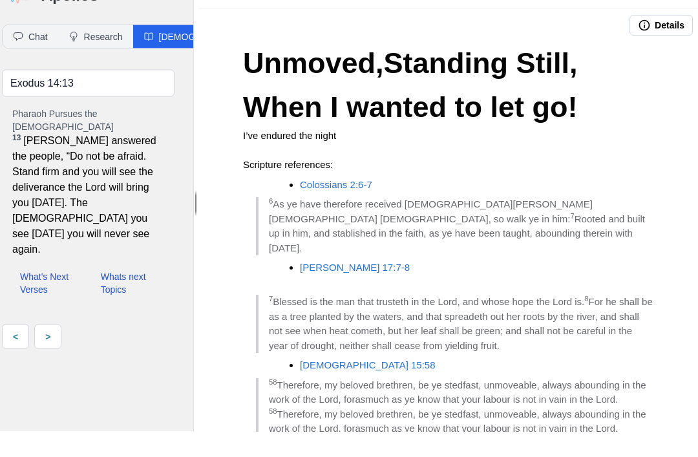
scroll to position [0, 0]
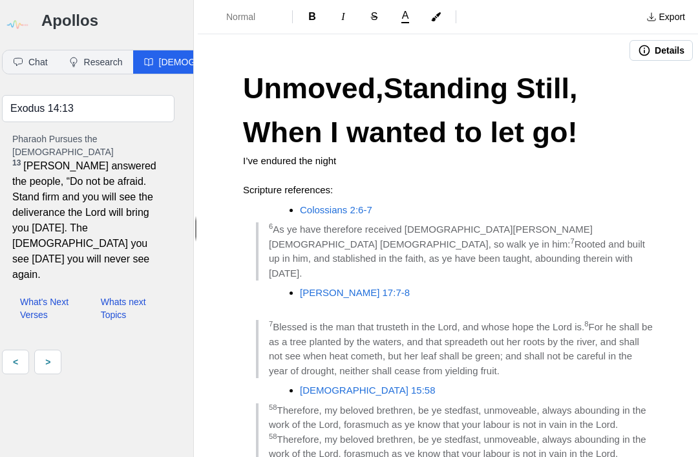
click at [237, 27] on button "Normal" at bounding box center [245, 16] width 84 height 23
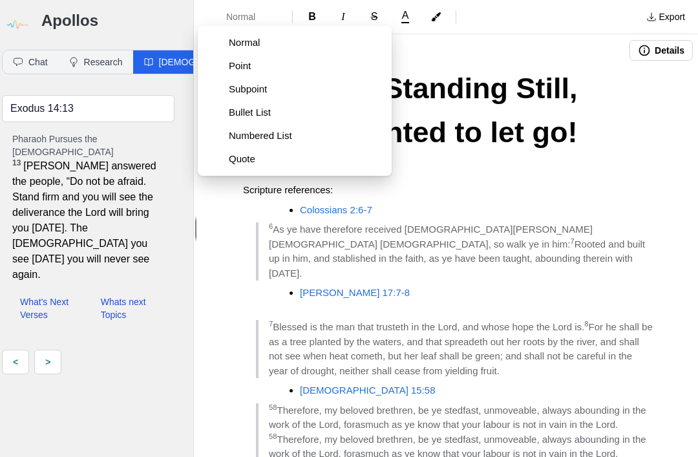
click at [248, 114] on span "Bullet List" at bounding box center [305, 112] width 153 height 13
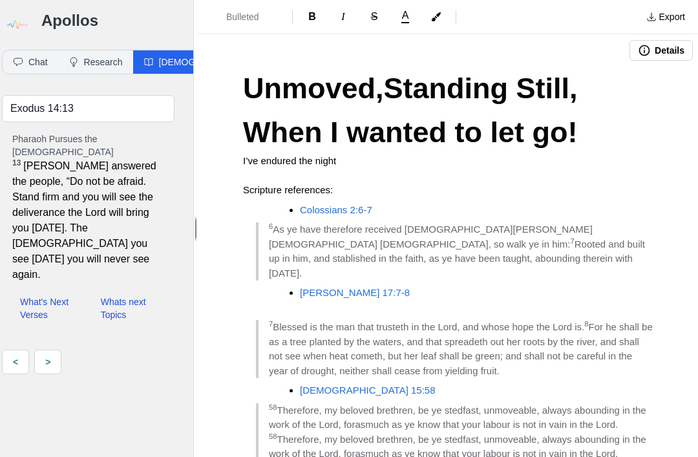
scroll to position [368, 0]
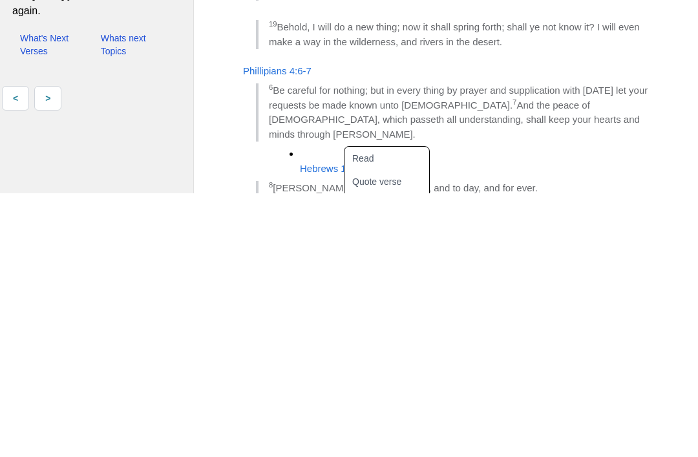
click at [364, 434] on button "Quote verse" at bounding box center [395, 445] width 100 height 23
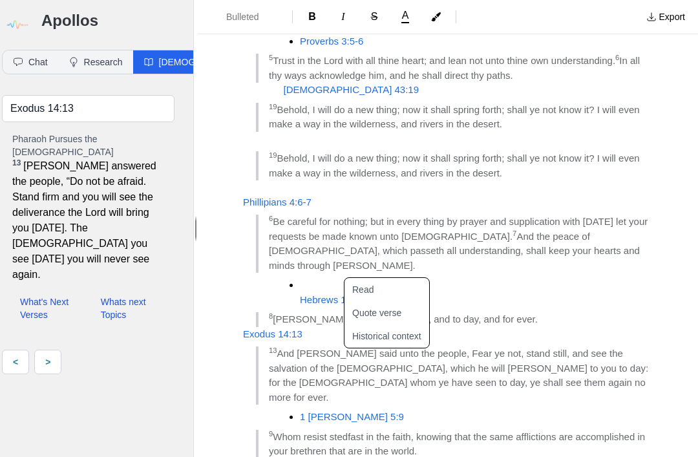
scroll to position [501, 0]
click at [455, 430] on blockquote "9 Whom resist stedfast in the faith, knowing that the same afflictions are acco…" at bounding box center [454, 444] width 397 height 29
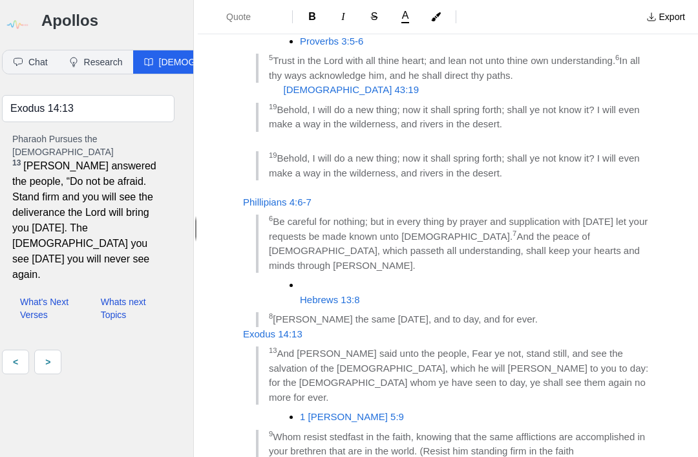
scroll to position [27, 0]
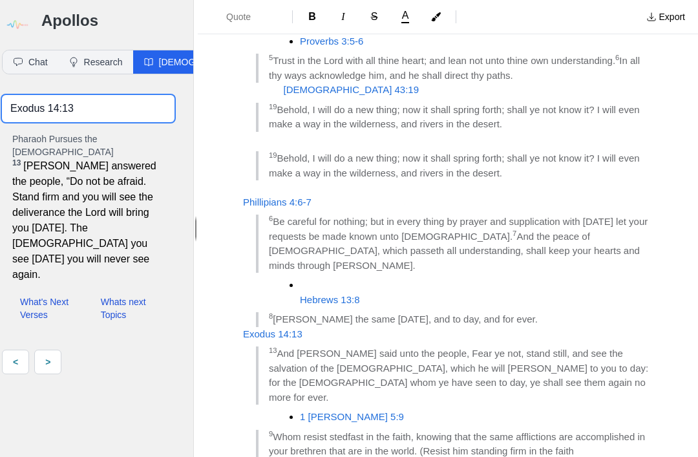
click at [98, 95] on input "Exodus 14:13" at bounding box center [88, 108] width 173 height 27
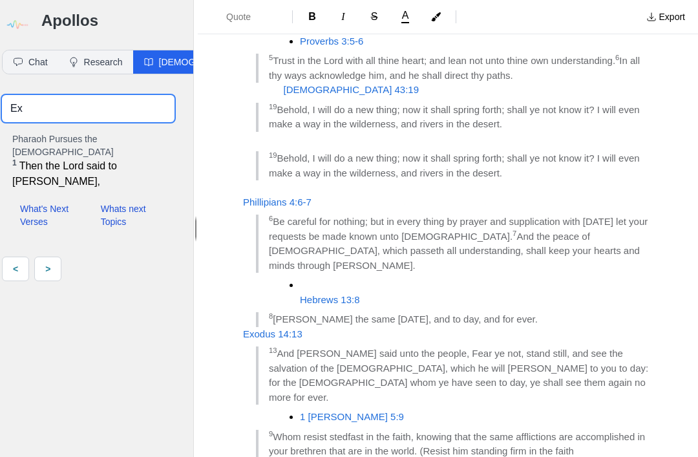
type input "E"
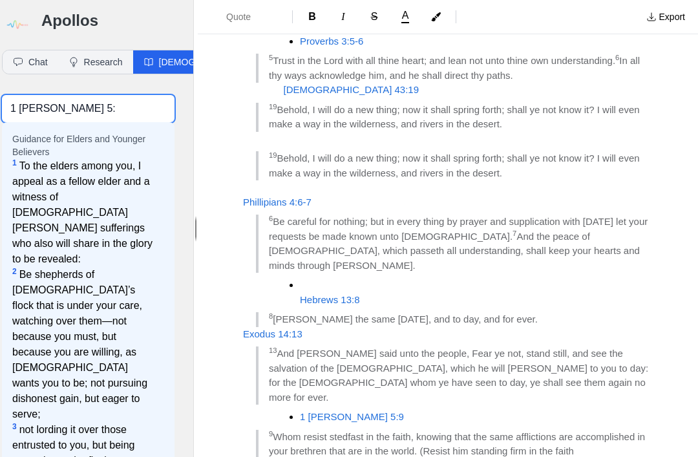
type input "1 Peter 5:9"
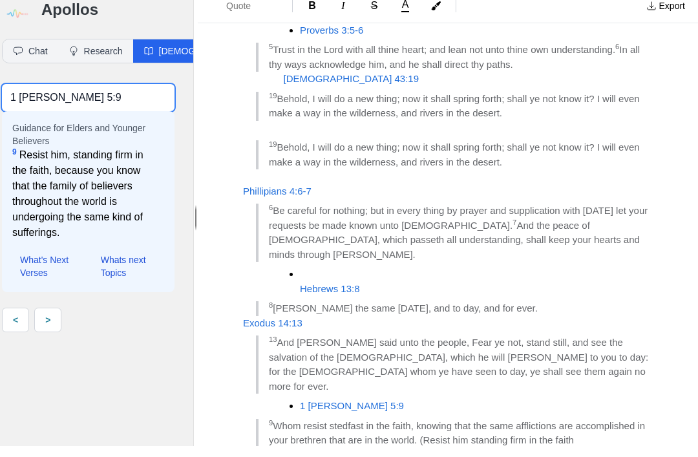
click at [103, 50] on button "Research" at bounding box center [95, 61] width 75 height 23
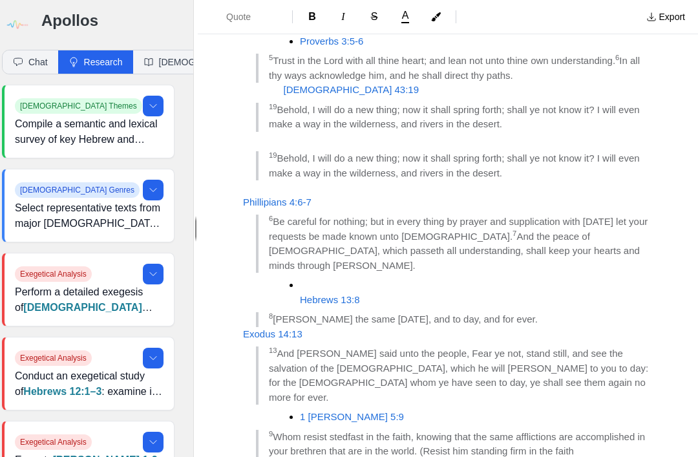
click at [78, 50] on button "Research" at bounding box center [95, 61] width 75 height 23
click at [42, 50] on button "Chat" at bounding box center [31, 61] width 56 height 23
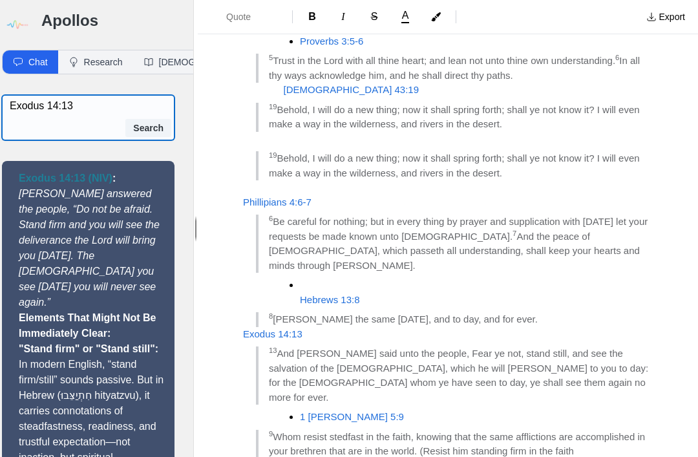
click at [82, 98] on textarea "Exodus 14:13" at bounding box center [92, 106] width 165 height 16
click at [88, 50] on button "Research" at bounding box center [95, 61] width 75 height 23
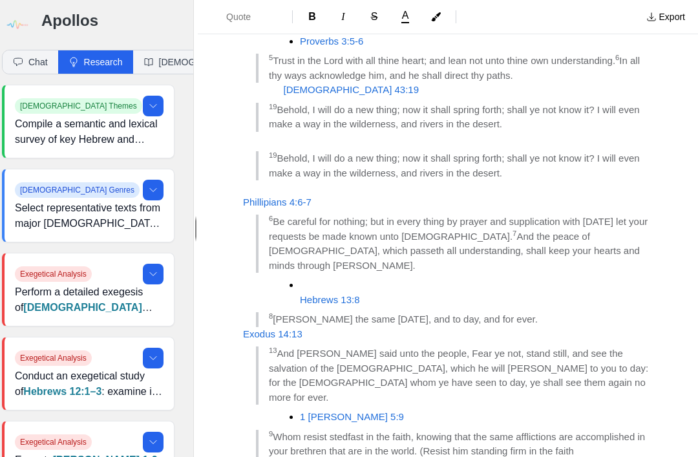
click at [36, 50] on button "Chat" at bounding box center [31, 61] width 56 height 23
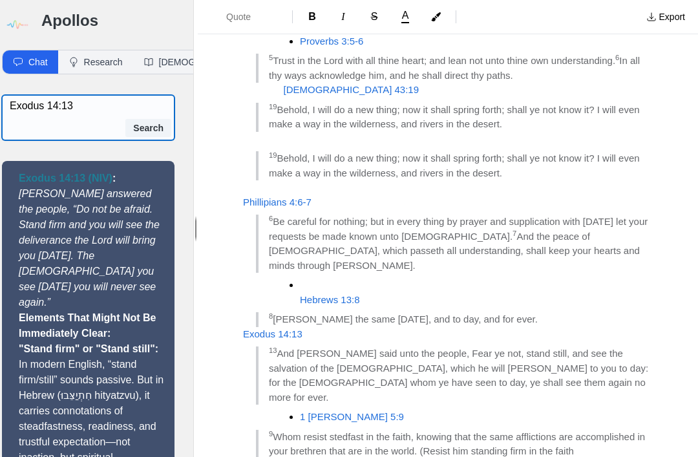
click at [85, 98] on textarea "Exodus 14:13" at bounding box center [92, 106] width 165 height 16
type textarea "E"
type textarea "1 Peter 5:9"
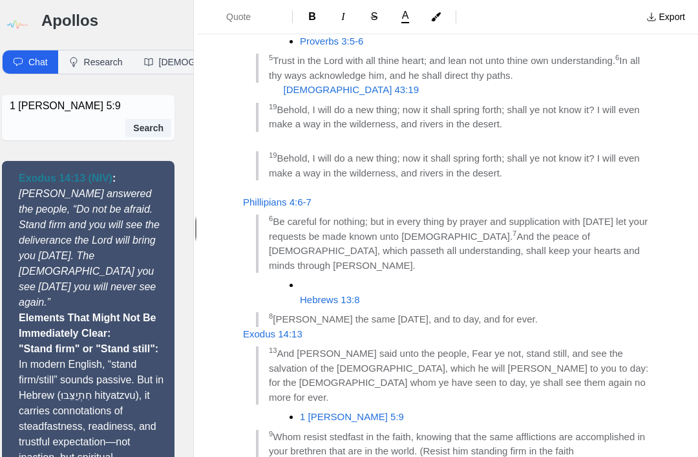
click at [152, 119] on button "Search" at bounding box center [148, 128] width 46 height 18
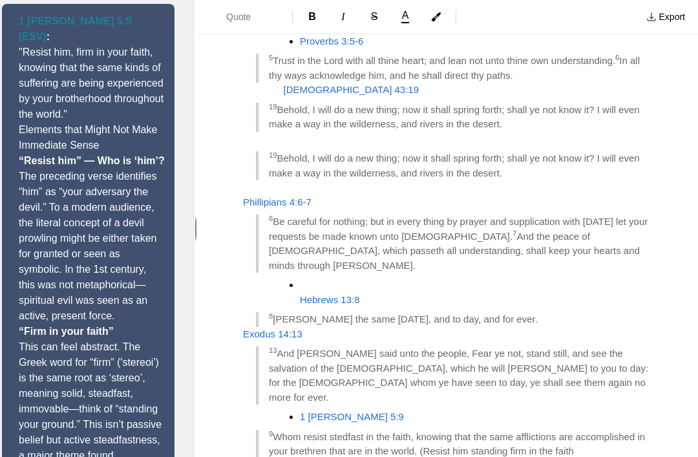
scroll to position [133, 8]
